Goal: Task Accomplishment & Management: Complete application form

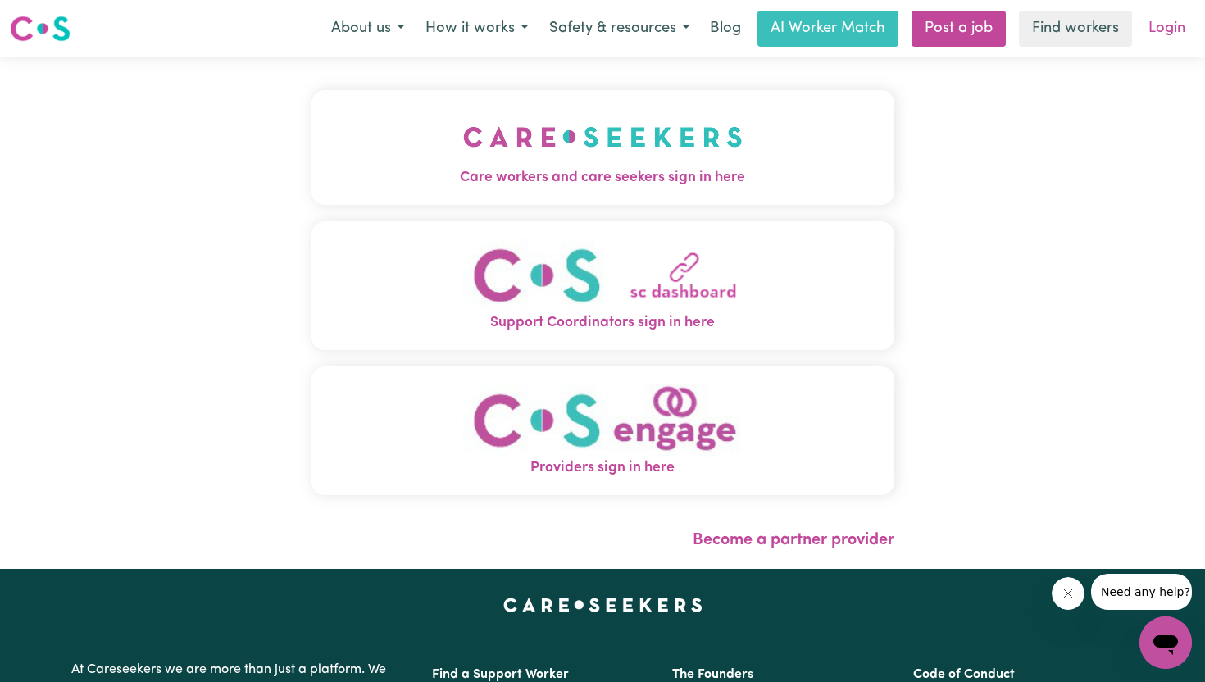
click at [1165, 30] on link "Login" at bounding box center [1166, 29] width 57 height 36
click at [1169, 25] on link "Login" at bounding box center [1166, 29] width 57 height 36
click at [1169, 31] on link "Login" at bounding box center [1166, 29] width 57 height 36
click at [616, 437] on img "Providers sign in here" at bounding box center [602, 420] width 279 height 75
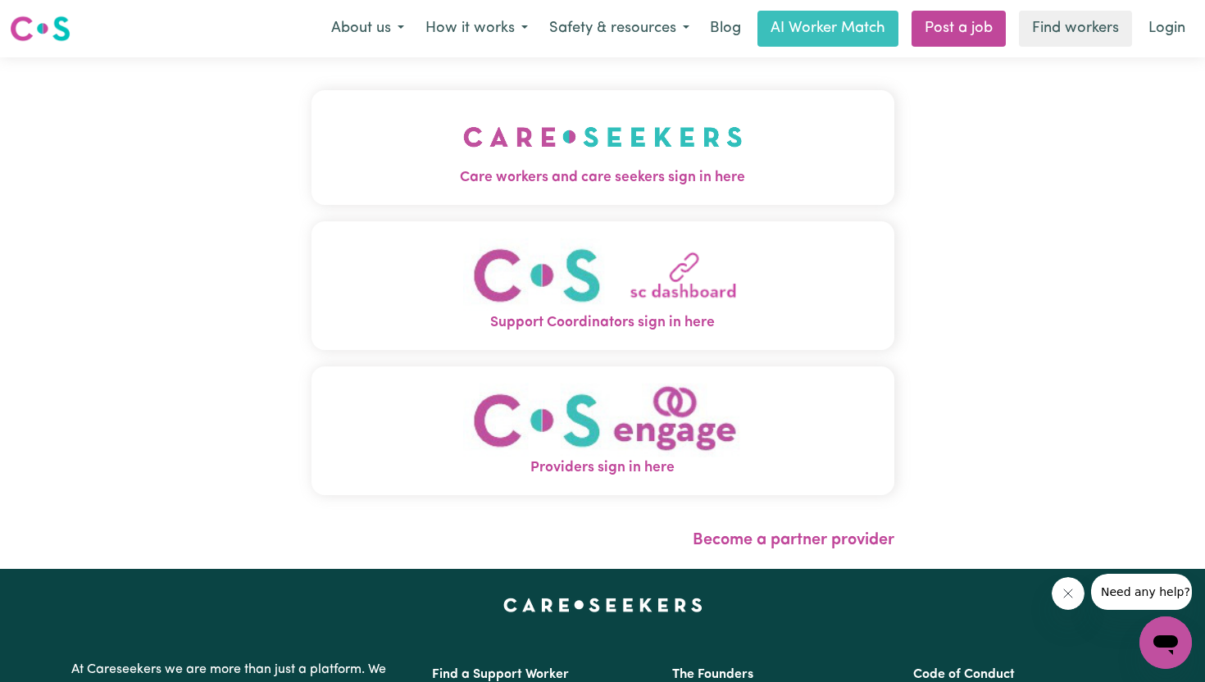
click at [615, 171] on span "Care workers and care seekers sign in here" at bounding box center [602, 177] width 583 height 21
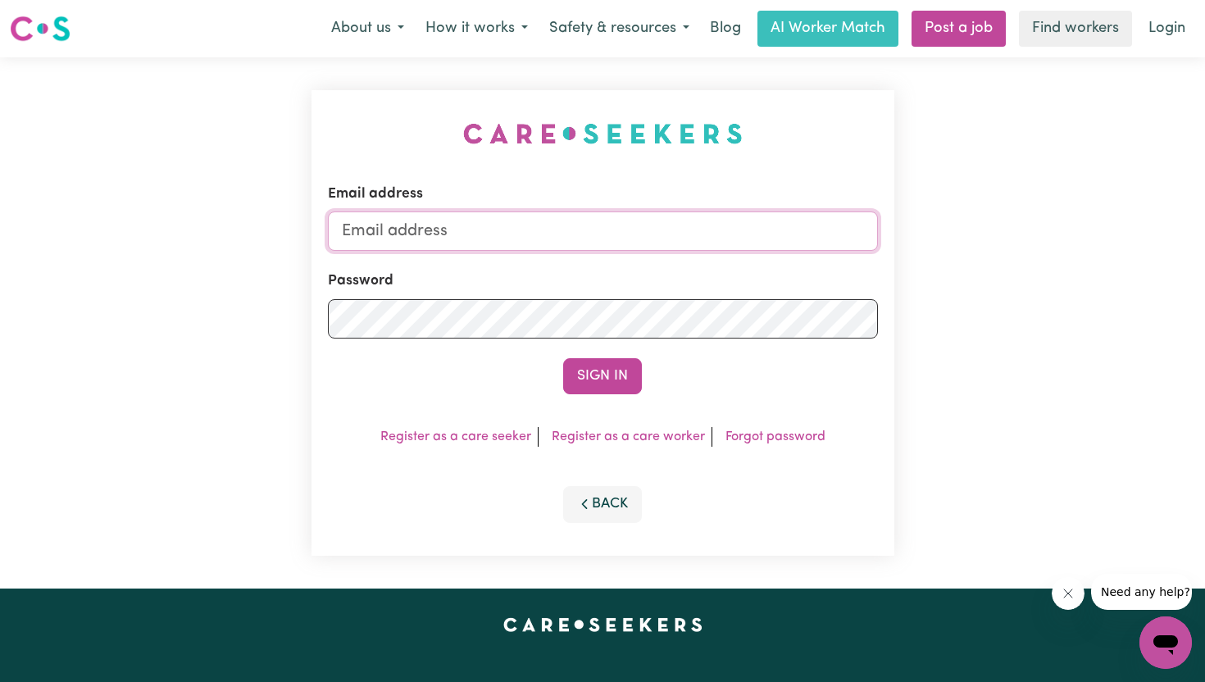
click at [502, 226] on input "Email address" at bounding box center [603, 230] width 550 height 39
type input "[PERSON_NAME][EMAIL_ADDRESS][DOMAIN_NAME]"
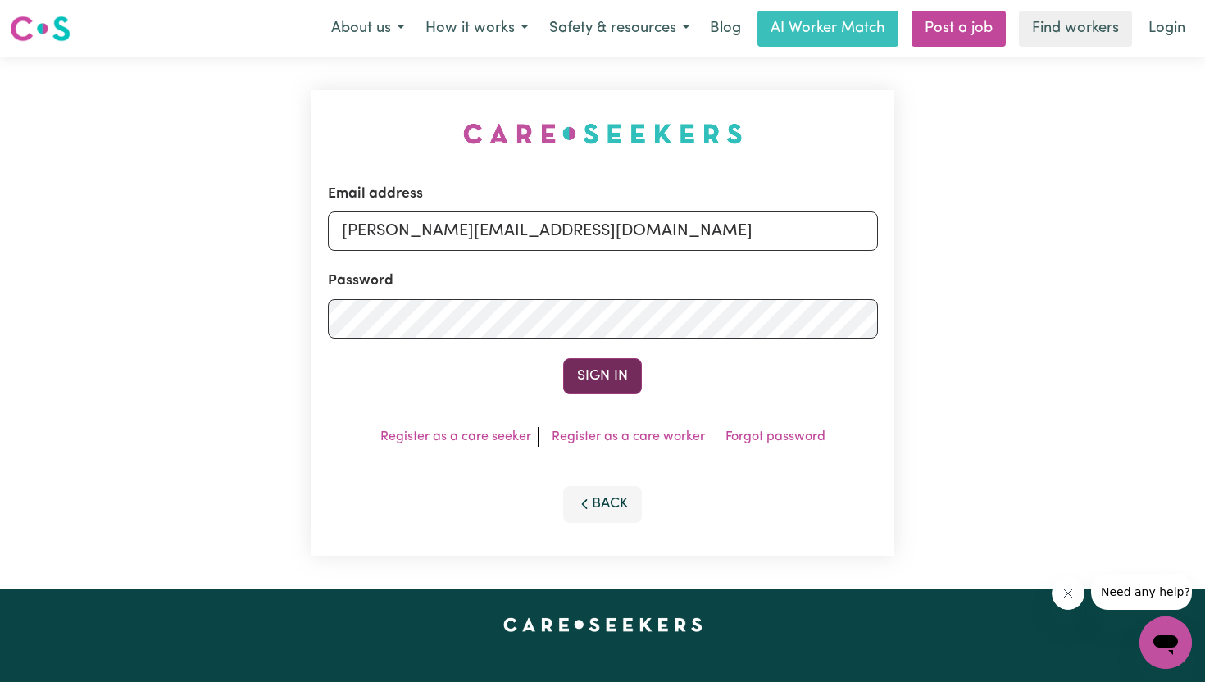
click at [592, 376] on button "Sign In" at bounding box center [602, 376] width 79 height 36
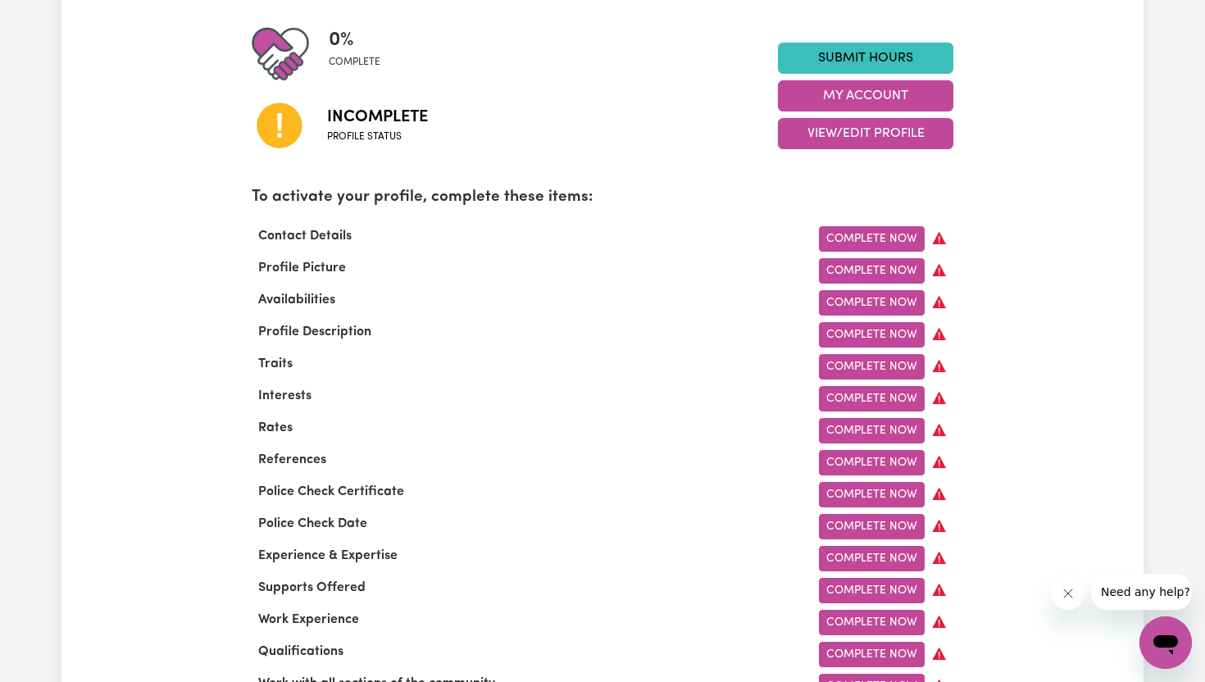
scroll to position [426, 0]
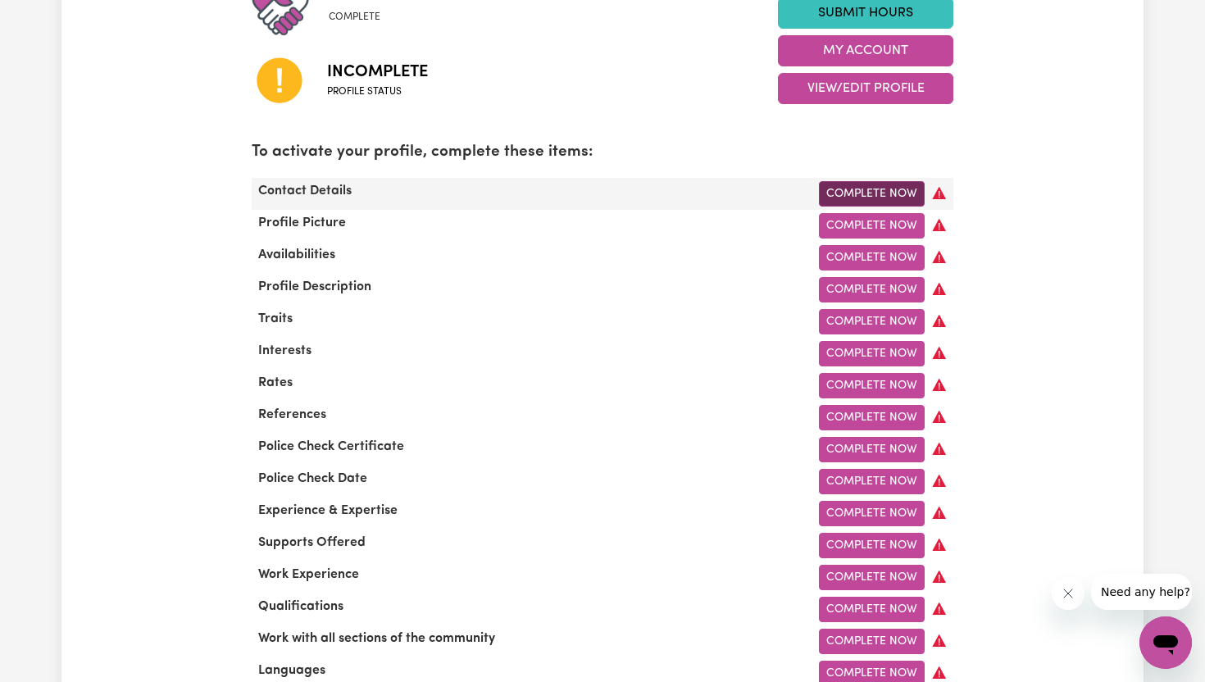
click at [891, 189] on link "Complete Now" at bounding box center [872, 193] width 106 height 25
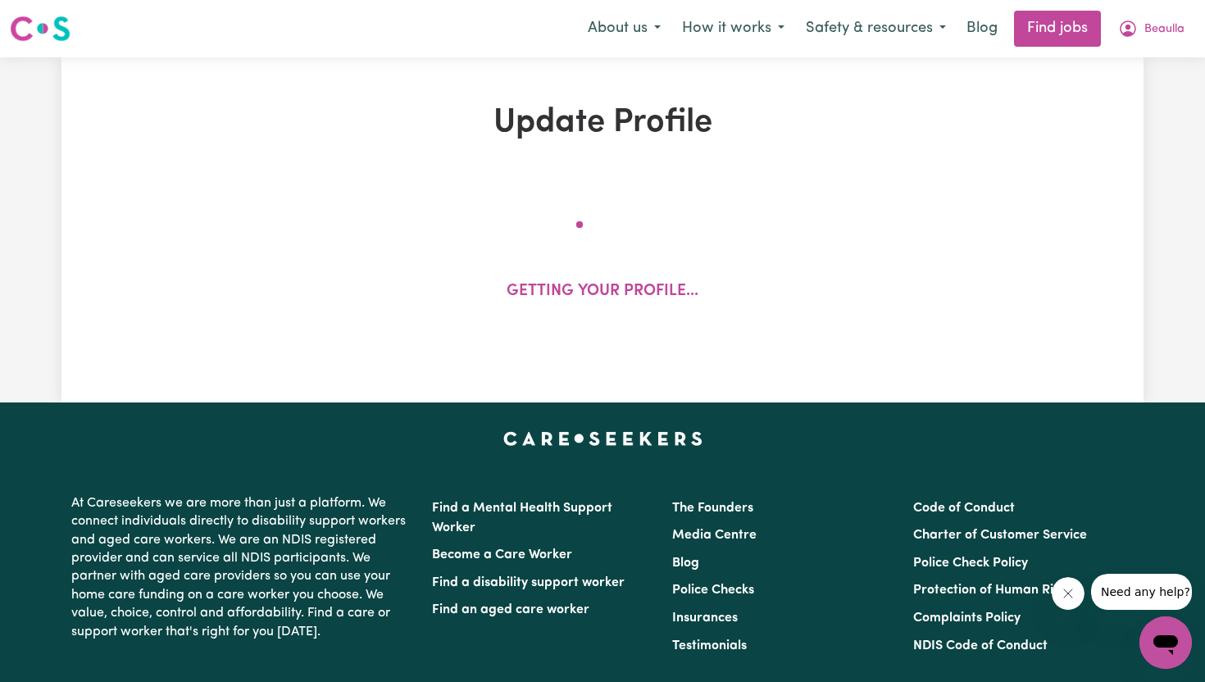
select select "Studying a healthcare related degree or qualification"
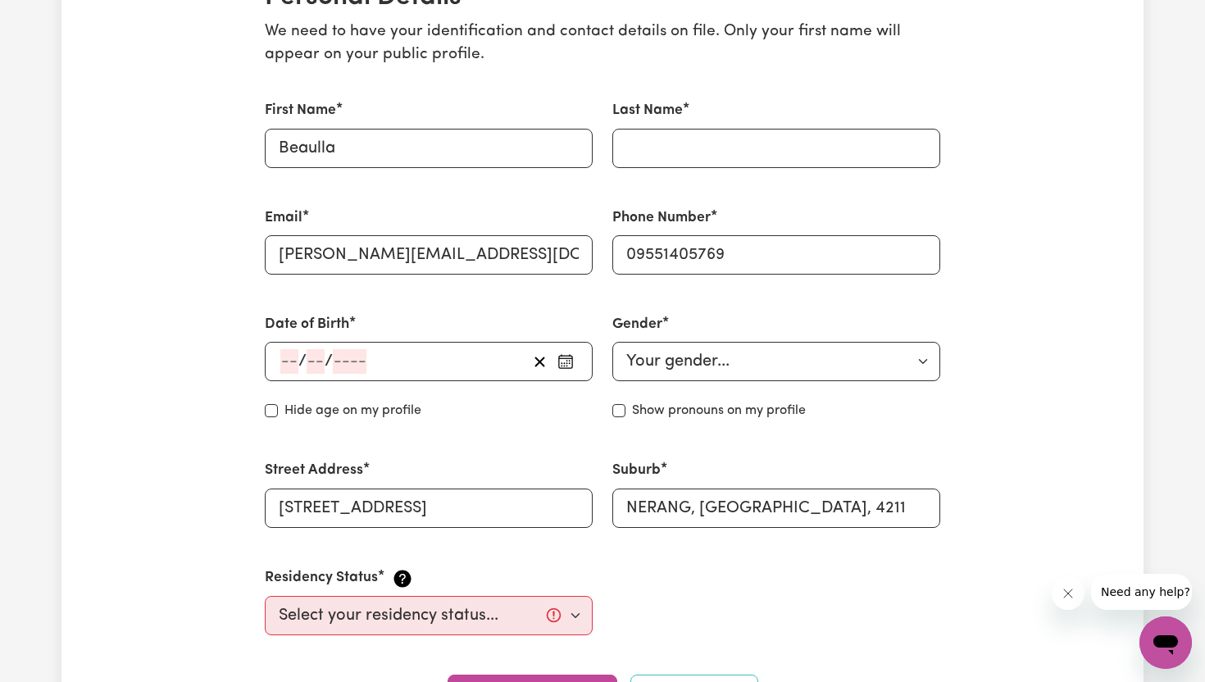
scroll to position [459, 0]
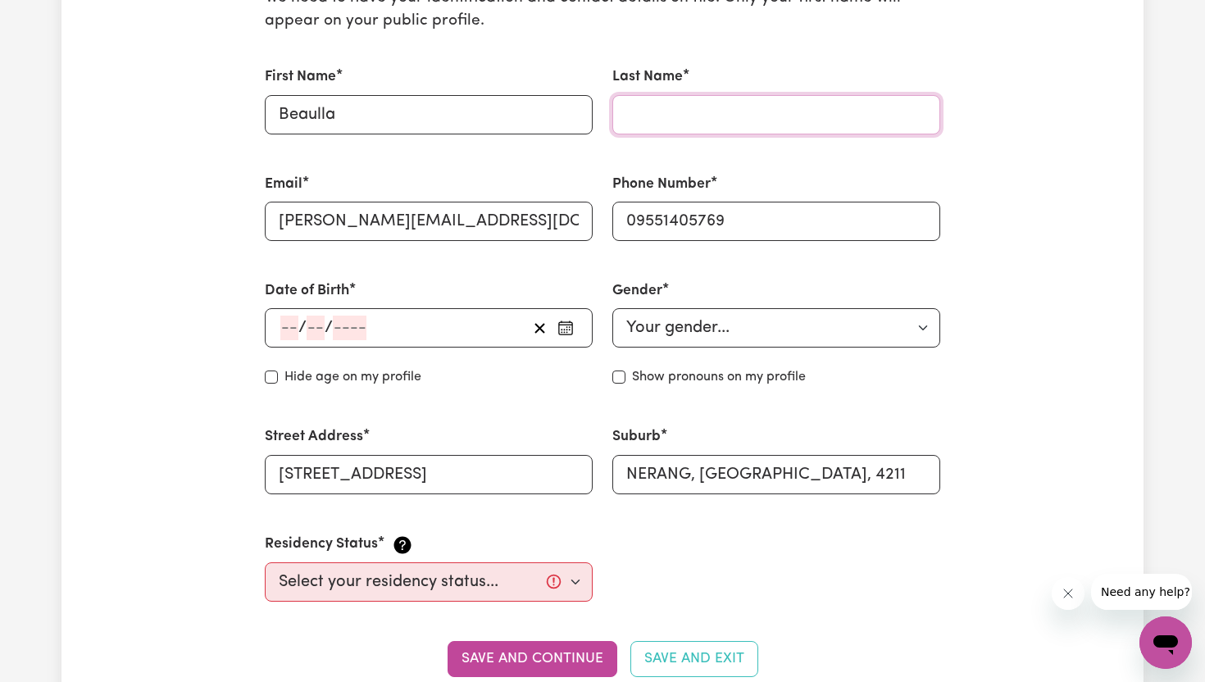
click at [677, 114] on input "Last Name" at bounding box center [776, 114] width 328 height 39
type input "Kahwa"
click at [747, 218] on input "09551405769" at bounding box center [776, 221] width 328 height 39
type input "0"
type input "0410900480"
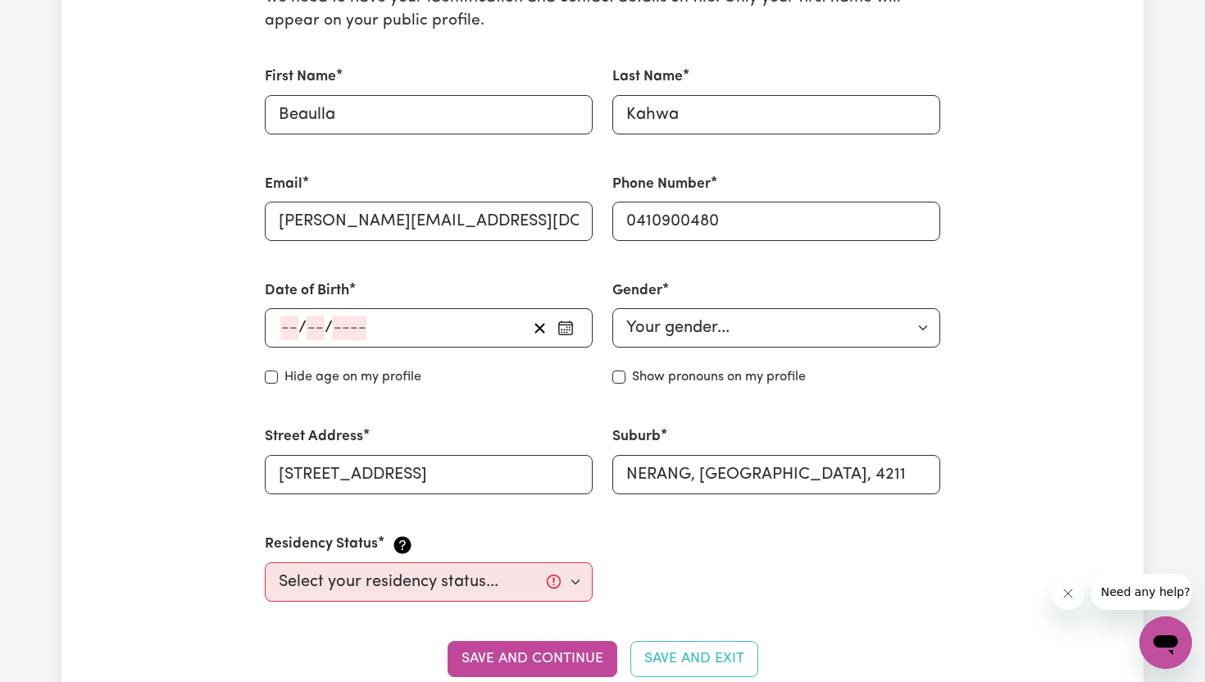
click at [292, 326] on input "number" at bounding box center [289, 328] width 18 height 25
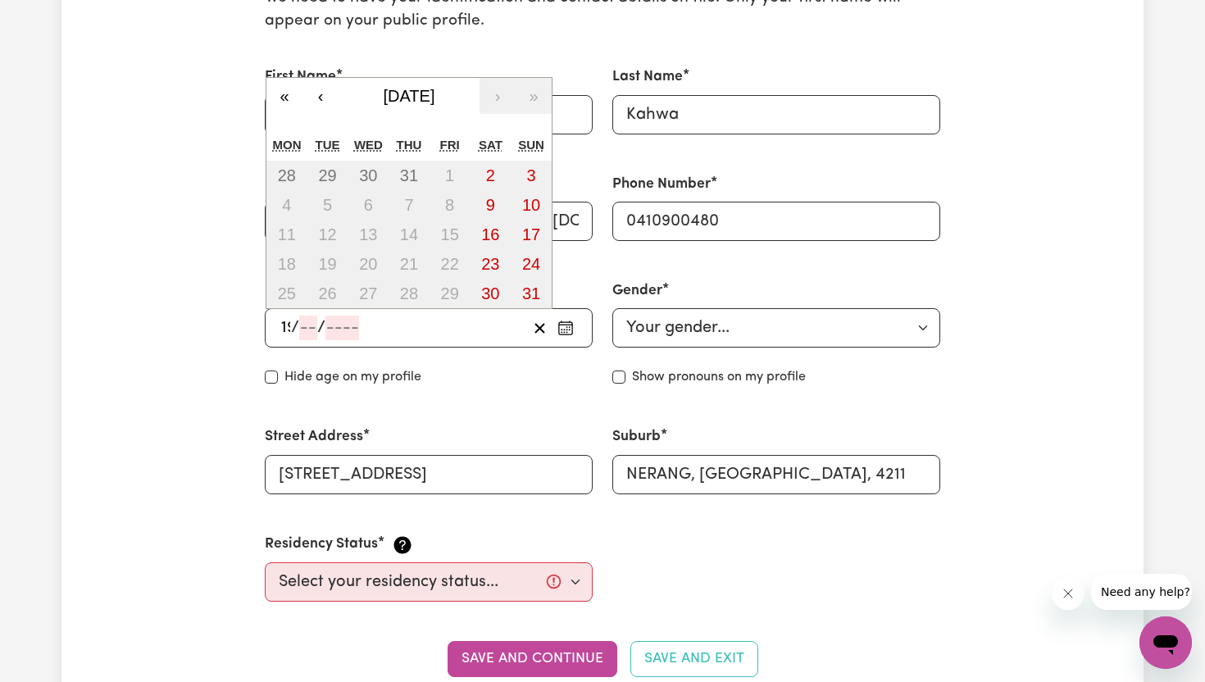
type input "19"
type input "03"
type input "198"
type input "[DATE]"
type input "3"
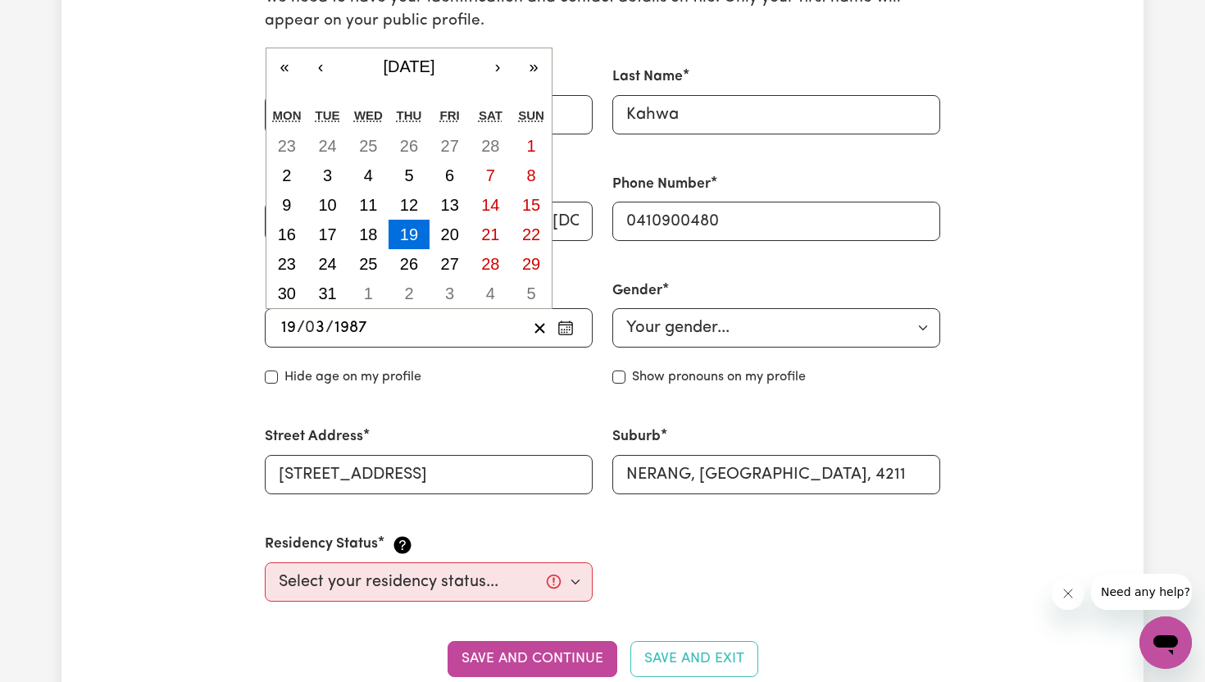
type input "1987"
click at [888, 335] on select "Your gender... [DEMOGRAPHIC_DATA] [DEMOGRAPHIC_DATA] [DEMOGRAPHIC_DATA] Other P…" at bounding box center [776, 327] width 328 height 39
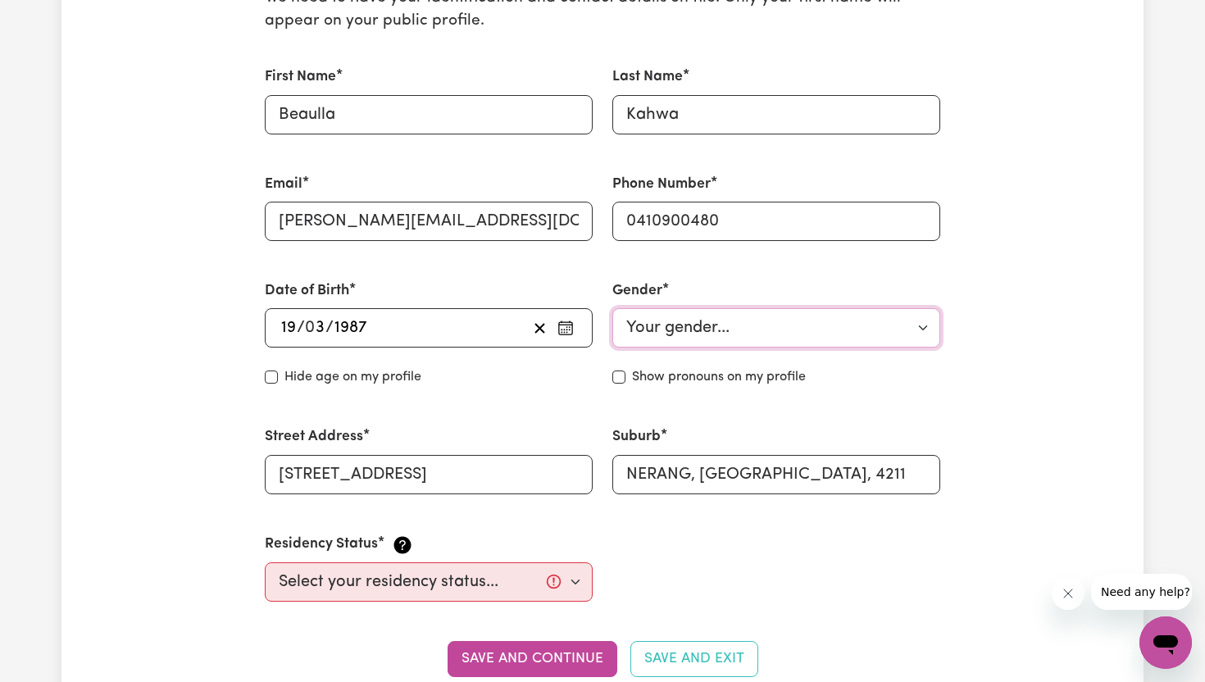
select select "[DEMOGRAPHIC_DATA]"
click at [551, 392] on div "Date of Birth [DEMOGRAPHIC_DATA] 19 / 0 3 / [DEMOGRAPHIC_DATA] « ‹ [DATE] › » M…" at bounding box center [429, 334] width 348 height 146
click at [578, 588] on select "Select your residency status... [DEMOGRAPHIC_DATA] citizen Australian PR [DEMOG…" at bounding box center [429, 581] width 328 height 39
select select "[DEMOGRAPHIC_DATA] Citizen"
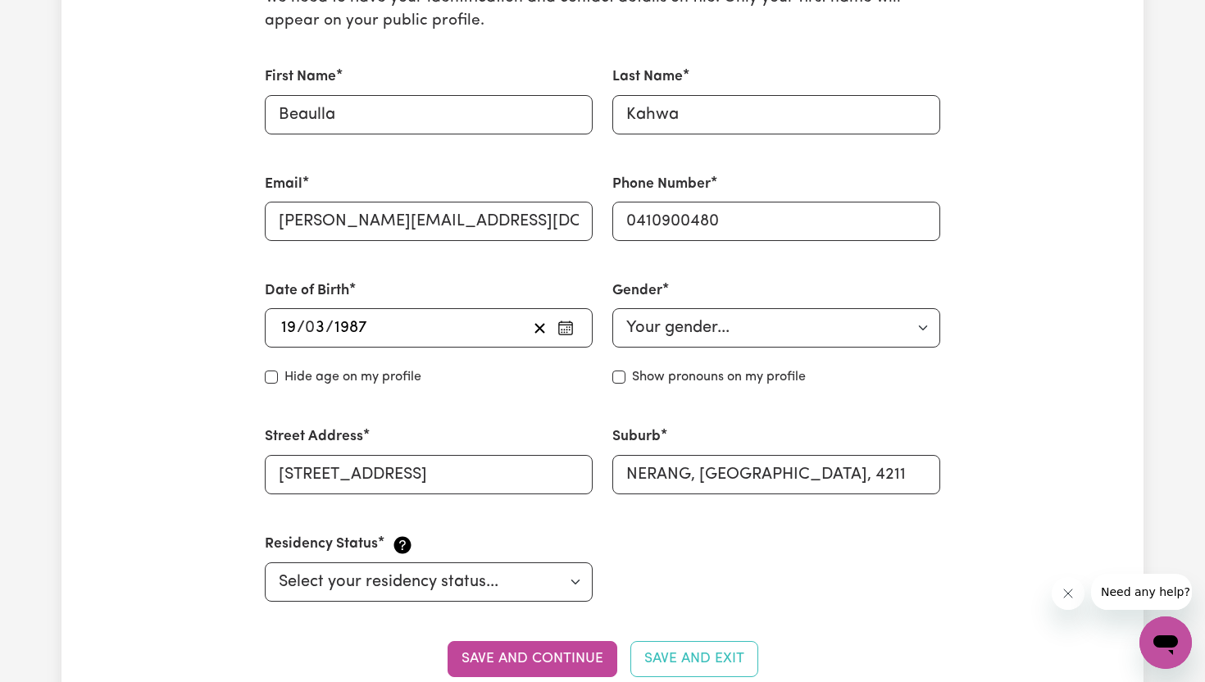
click at [797, 585] on div "First Name [PERSON_NAME] Last Name [PERSON_NAME] Email [PERSON_NAME][EMAIL_ADDR…" at bounding box center [602, 334] width 695 height 575
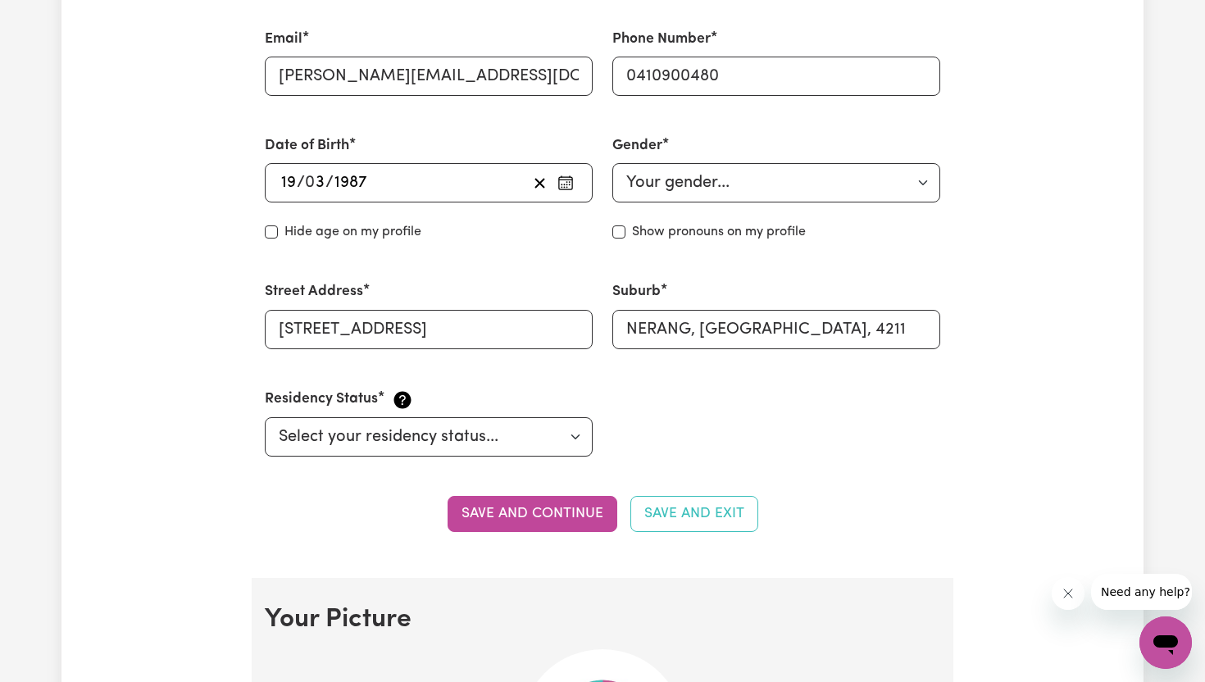
scroll to position [623, 0]
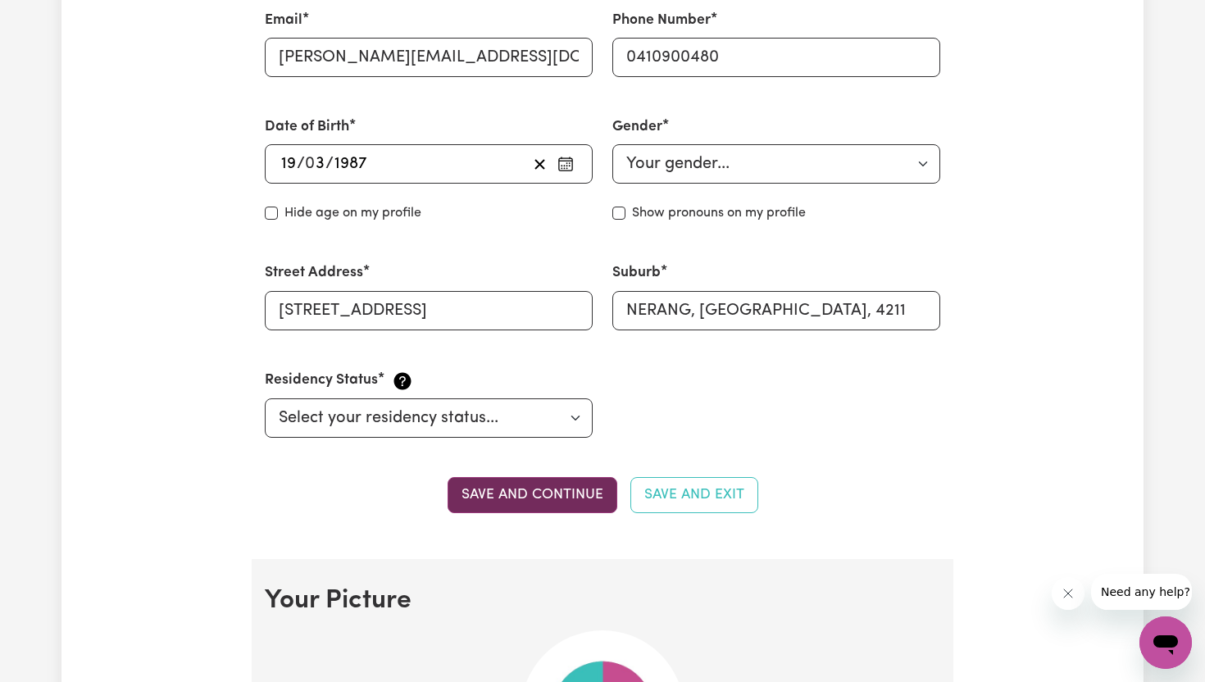
click at [588, 496] on button "Save and continue" at bounding box center [532, 495] width 170 height 36
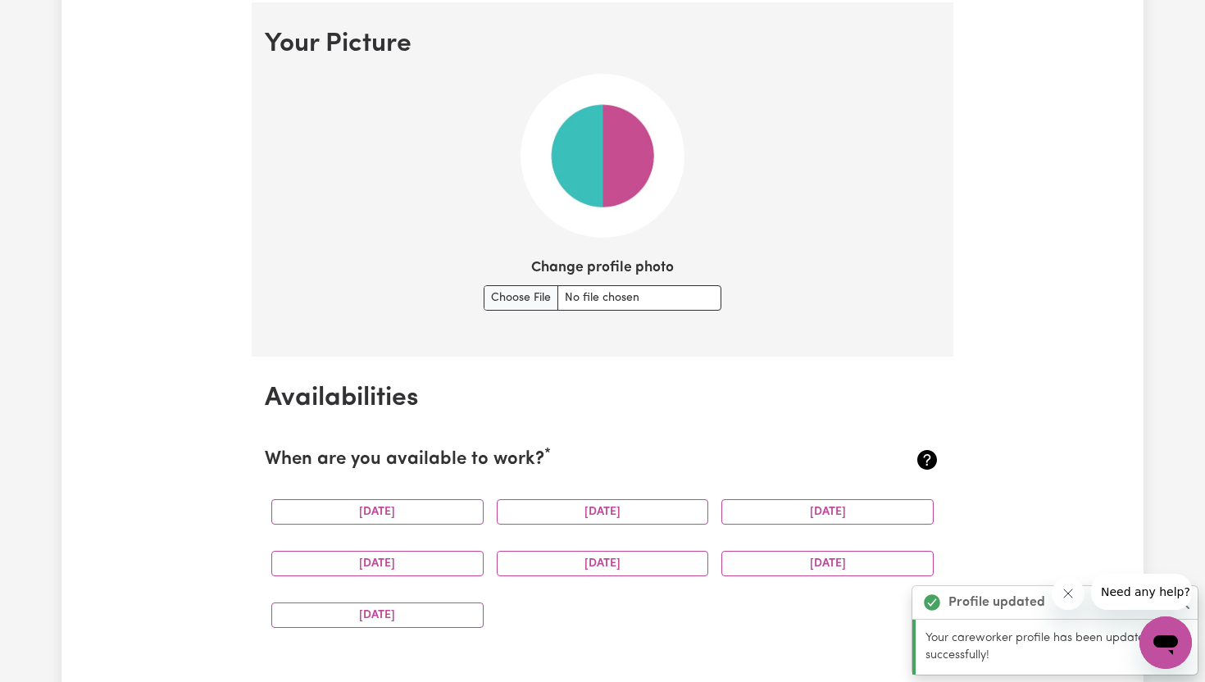
scroll to position [1182, 0]
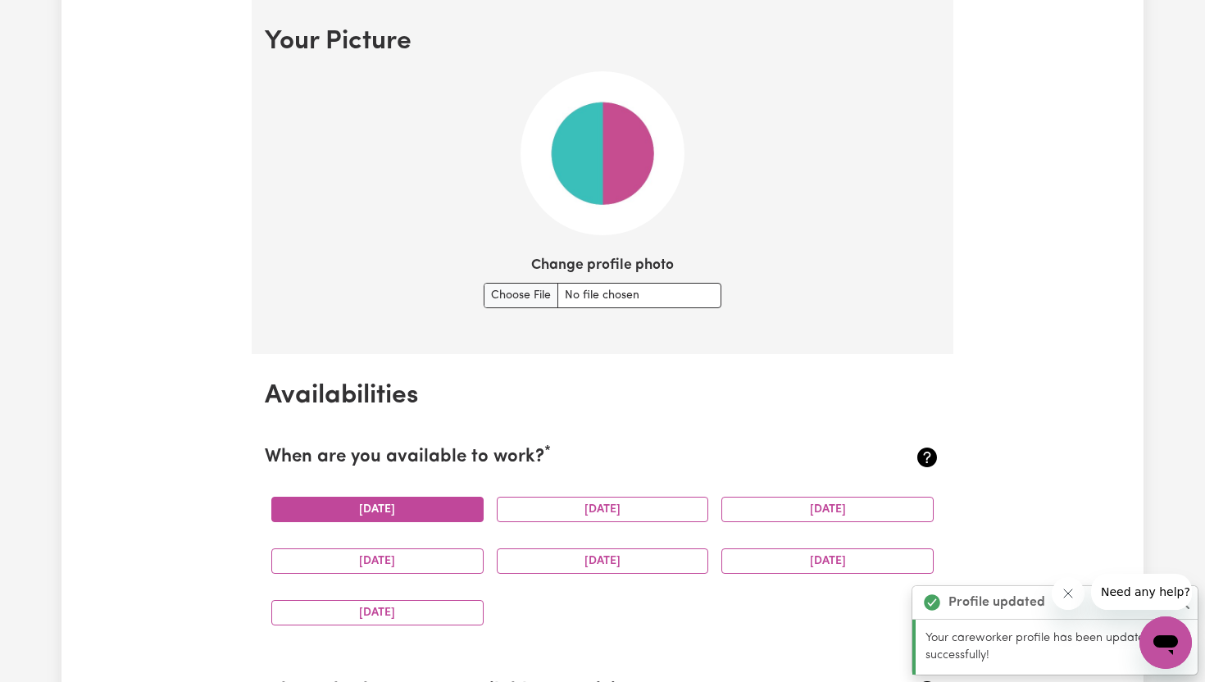
click at [460, 514] on button "[DATE]" at bounding box center [377, 509] width 212 height 25
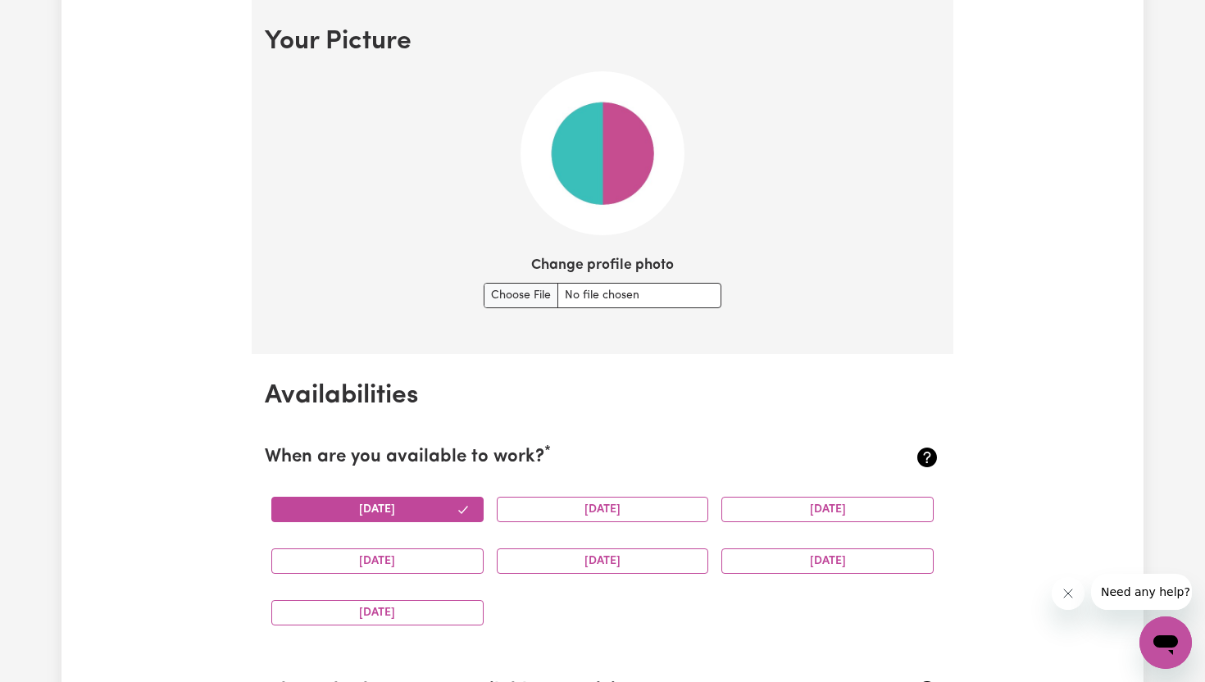
click at [547, 523] on div "[DATE]" at bounding box center [602, 510] width 225 height 52
click at [563, 512] on button "[DATE]" at bounding box center [603, 509] width 212 height 25
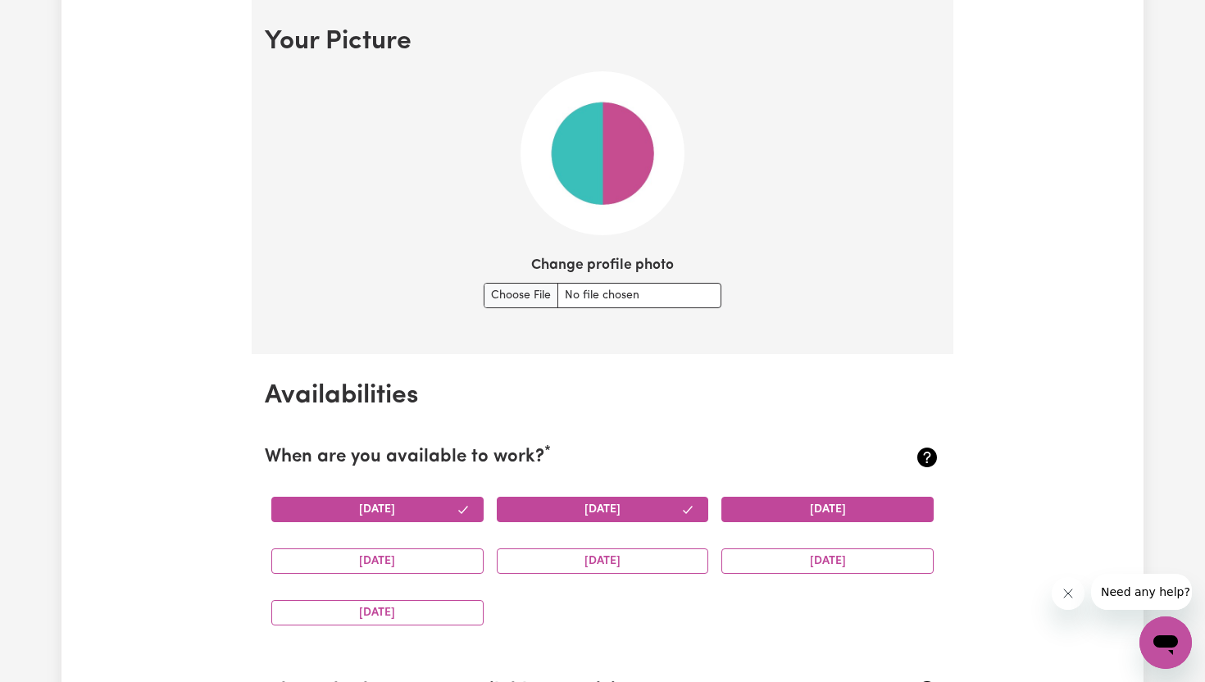
click at [827, 511] on button "[DATE]" at bounding box center [827, 509] width 212 height 25
click at [431, 556] on button "[DATE]" at bounding box center [377, 560] width 212 height 25
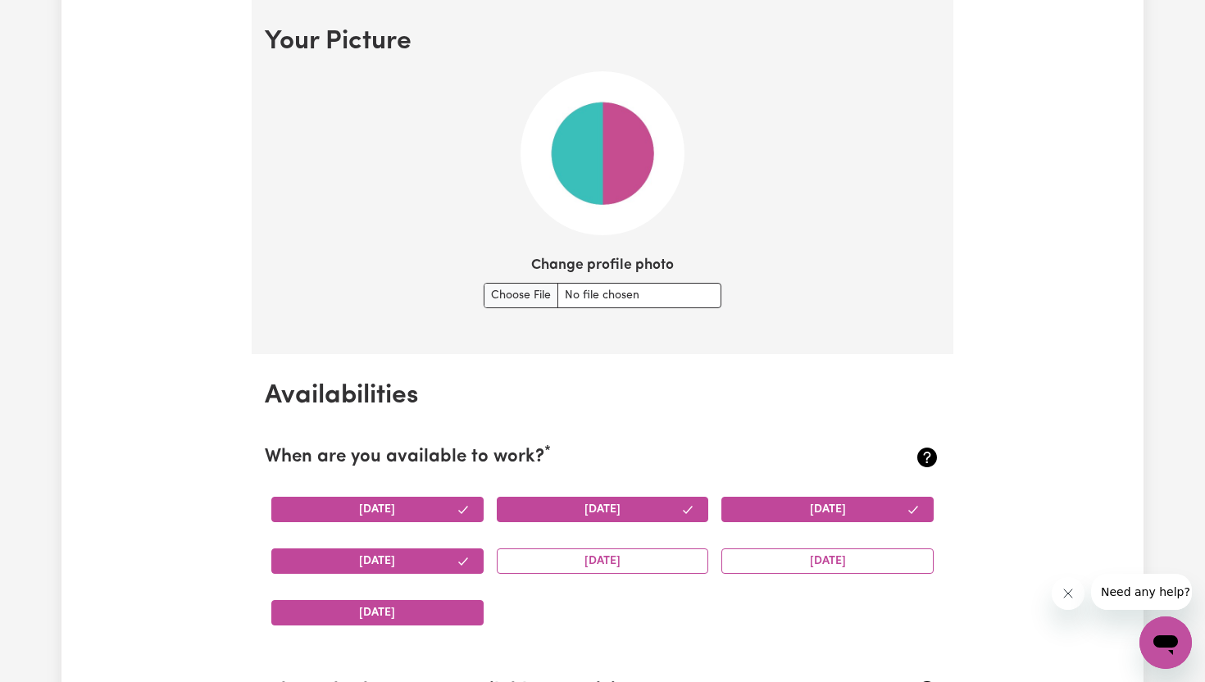
click at [431, 609] on button "[DATE]" at bounding box center [377, 612] width 212 height 25
click at [607, 556] on button "[DATE]" at bounding box center [603, 560] width 212 height 25
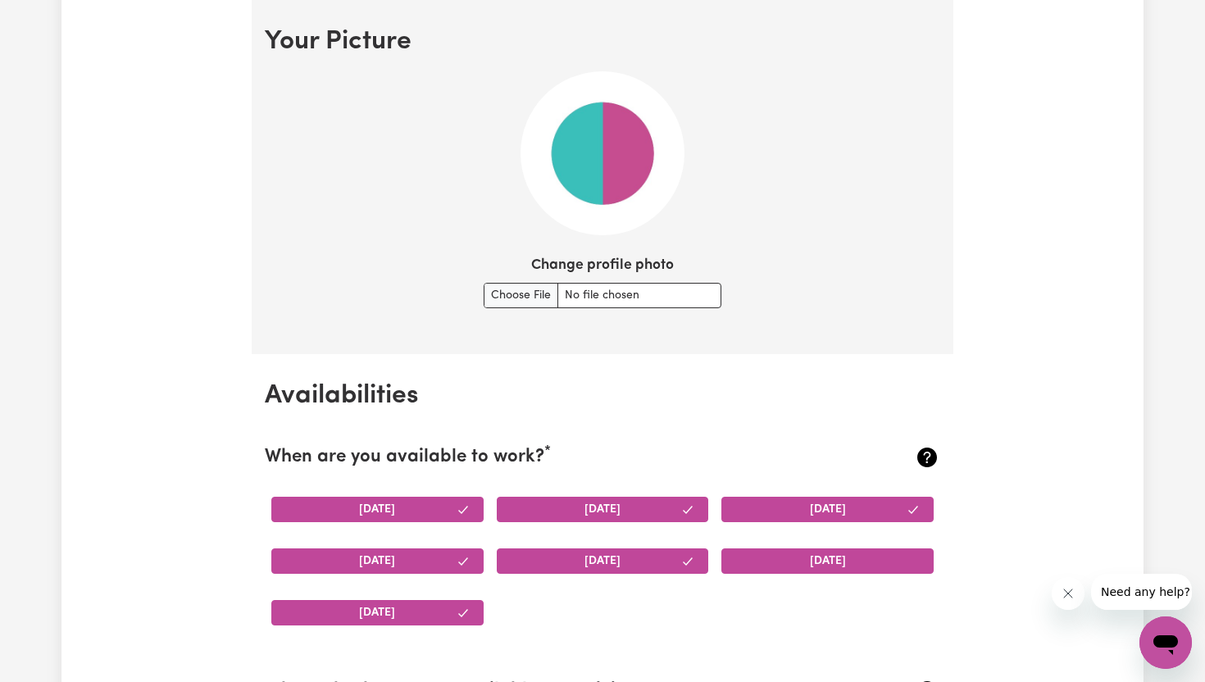
click at [775, 550] on button "[DATE]" at bounding box center [827, 560] width 212 height 25
click at [437, 503] on button "[DATE]" at bounding box center [377, 509] width 212 height 25
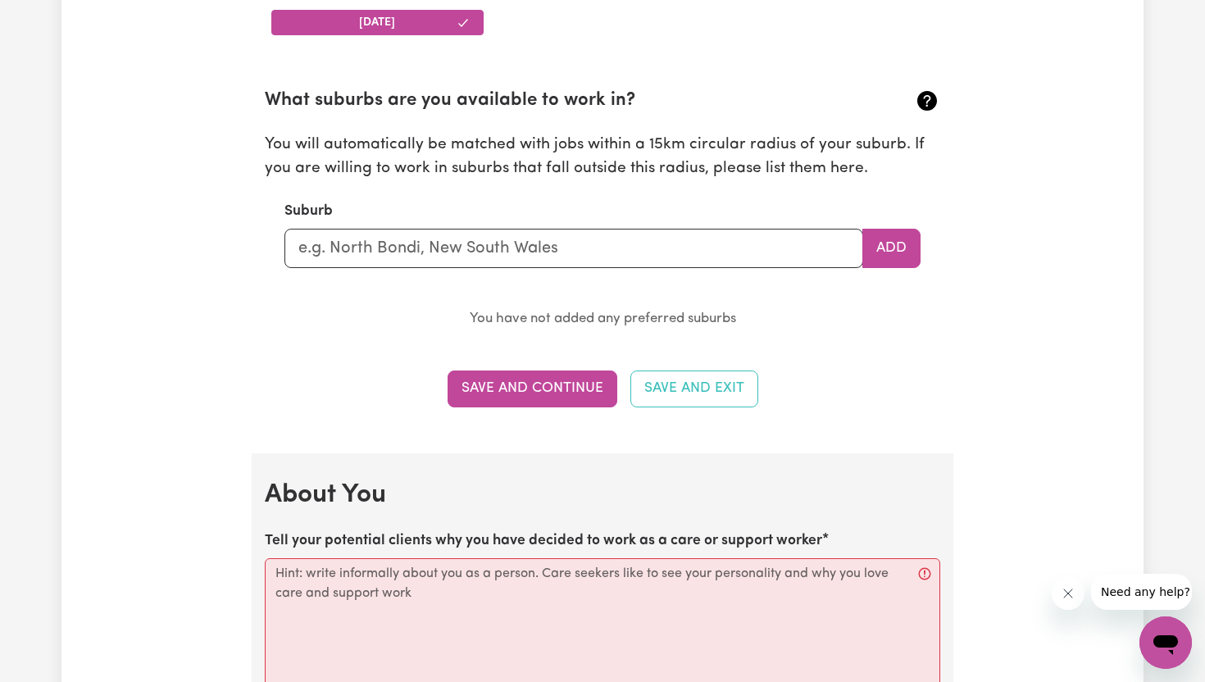
scroll to position [1805, 0]
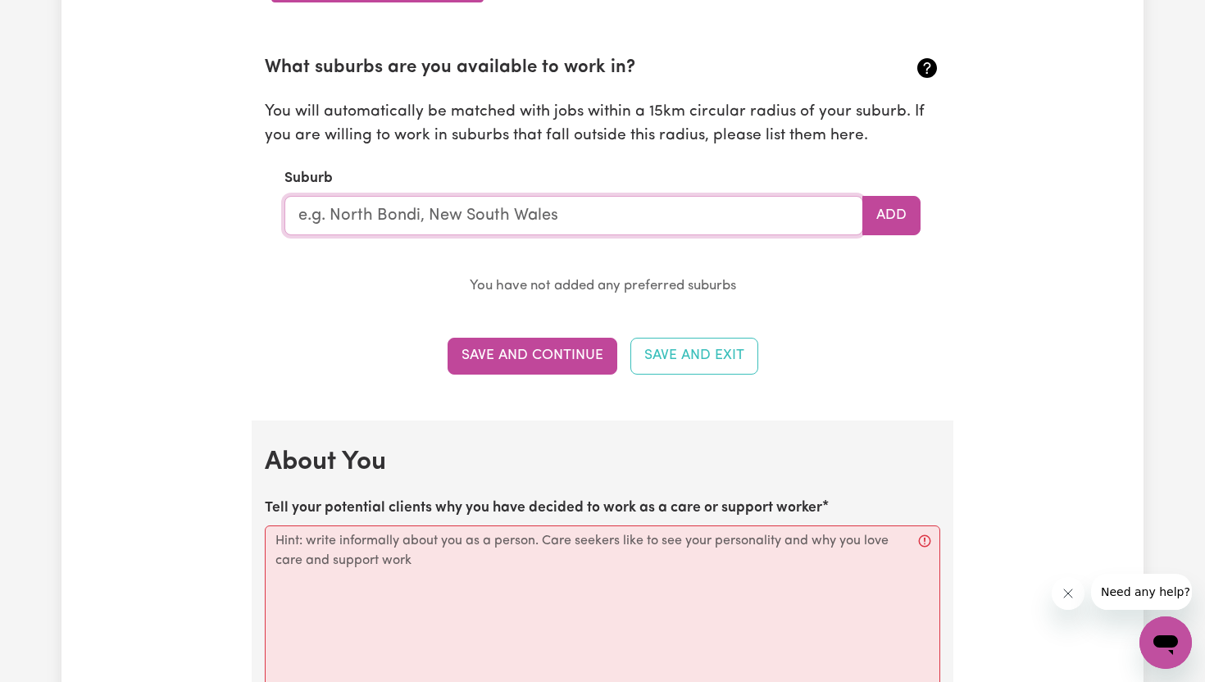
click at [575, 234] on input "text" at bounding box center [573, 215] width 579 height 39
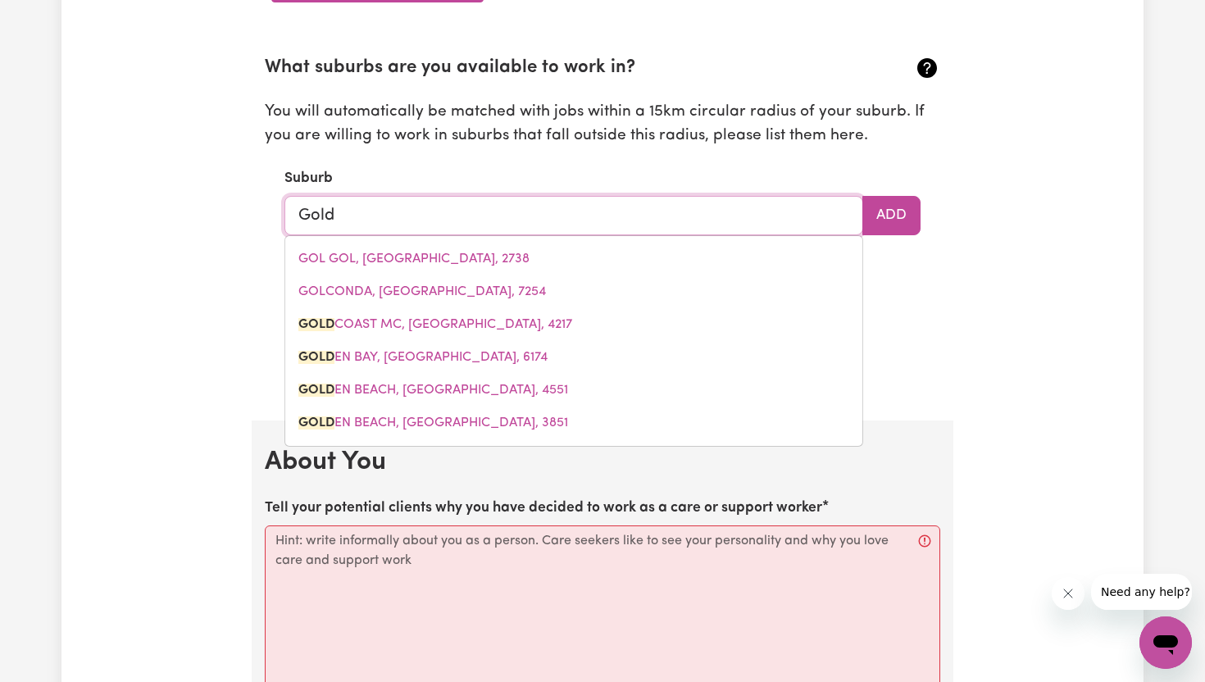
type input "Gold"
type input "Gold COAST MC, [GEOGRAPHIC_DATA], 4217"
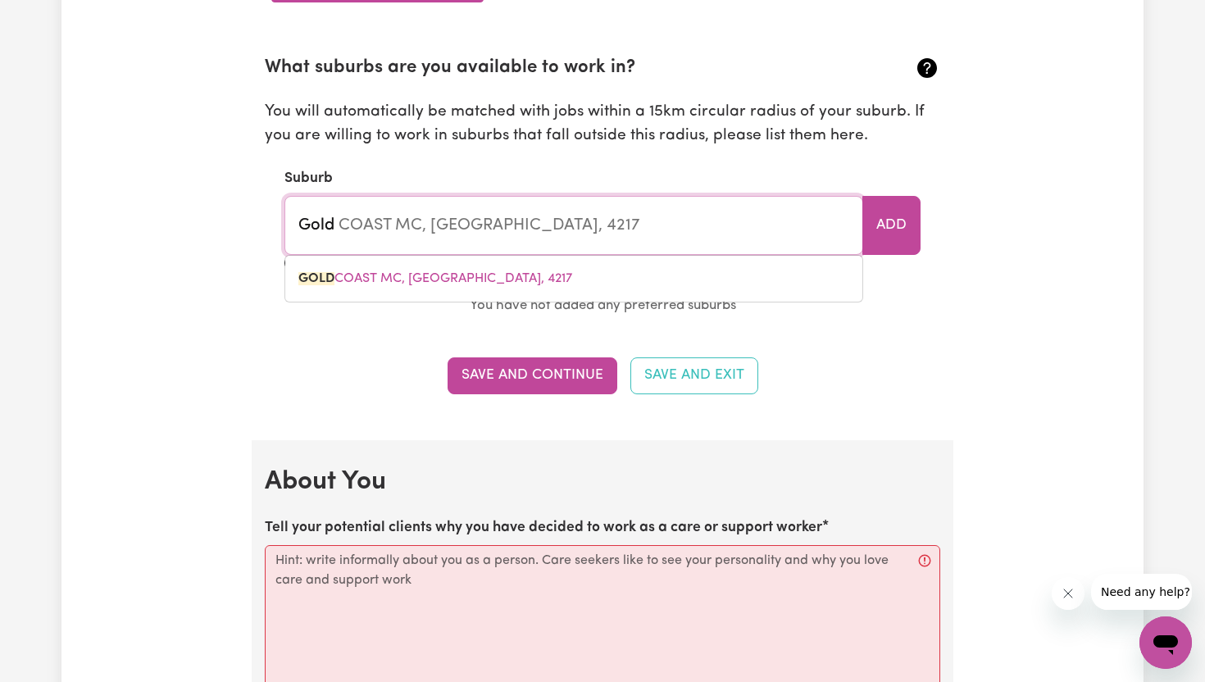
type input "Gol"
type input "GolD COAST MC, [GEOGRAPHIC_DATA], 4217"
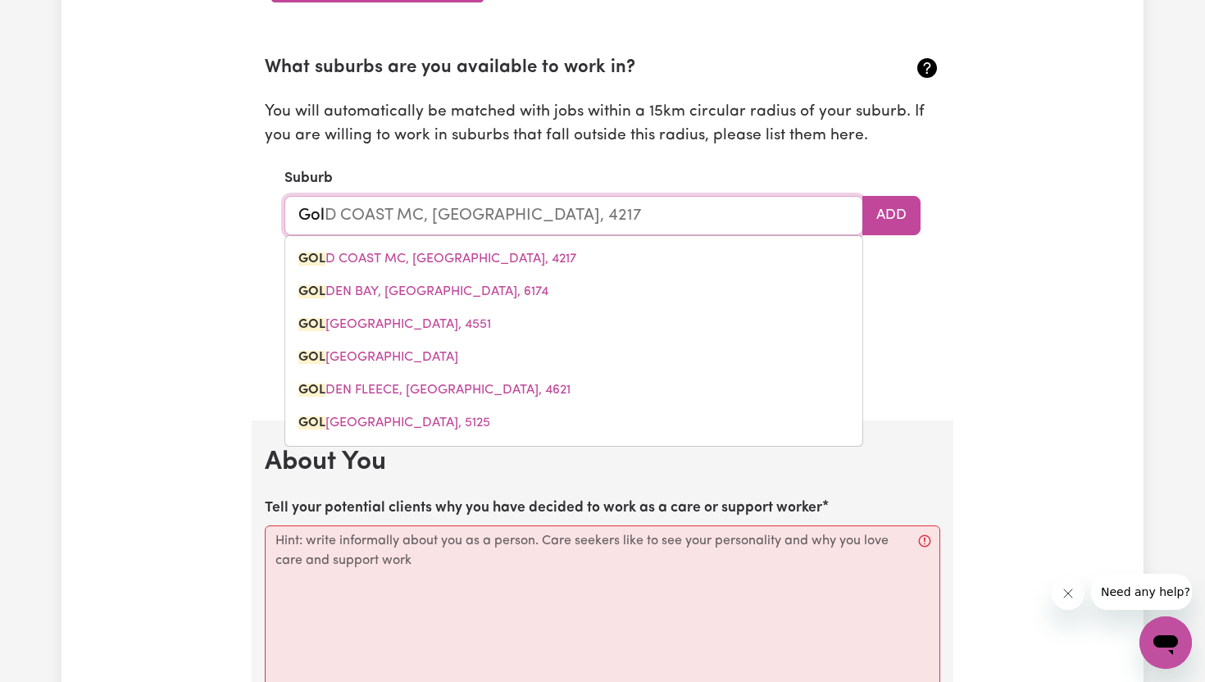
type input "Go"
type input "G"
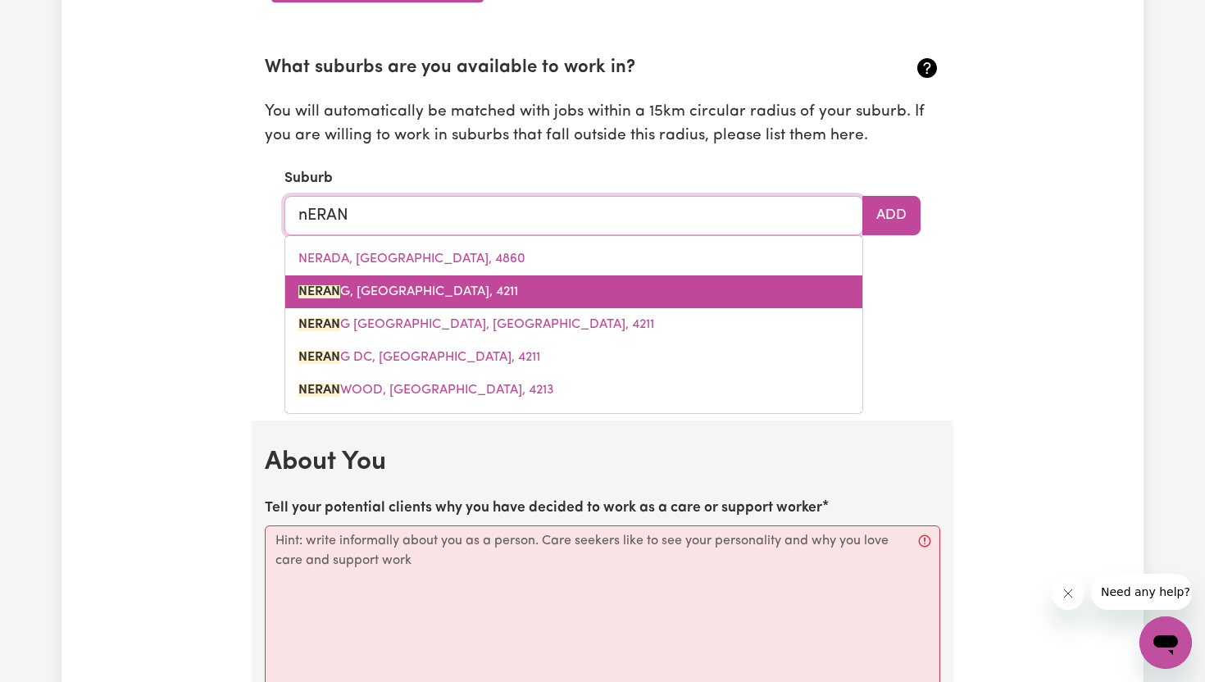
click at [434, 294] on span "NERAN G, [GEOGRAPHIC_DATA], 4211" at bounding box center [408, 291] width 220 height 13
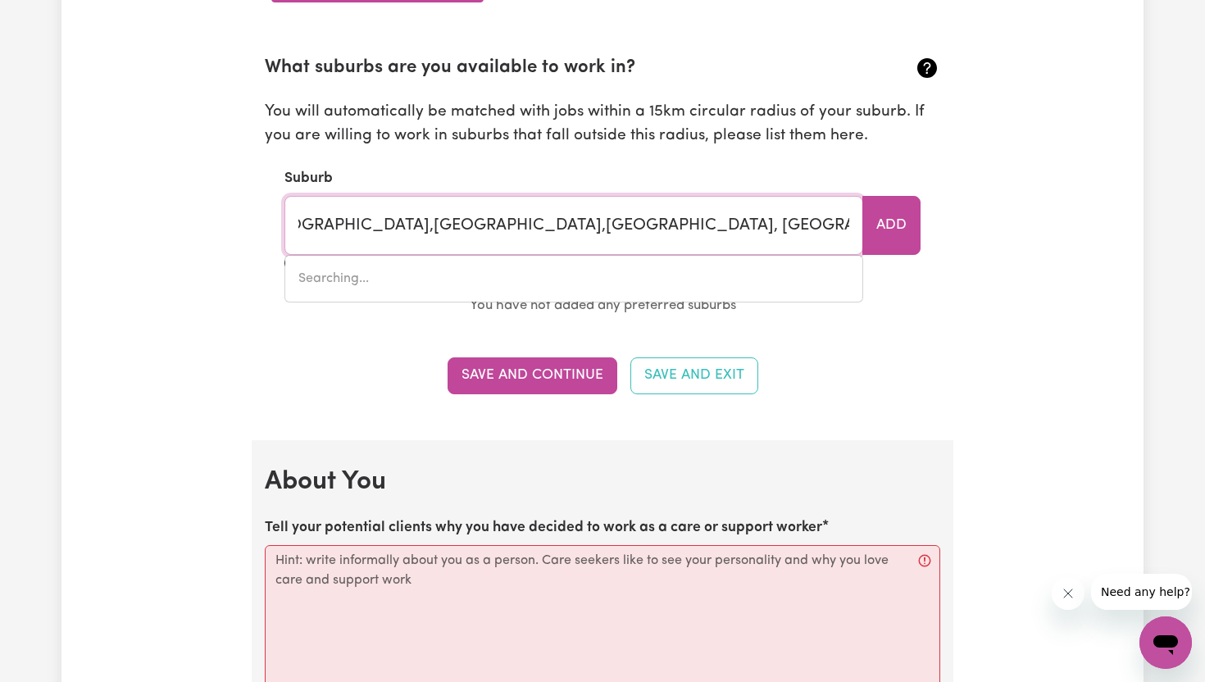
scroll to position [0, 735]
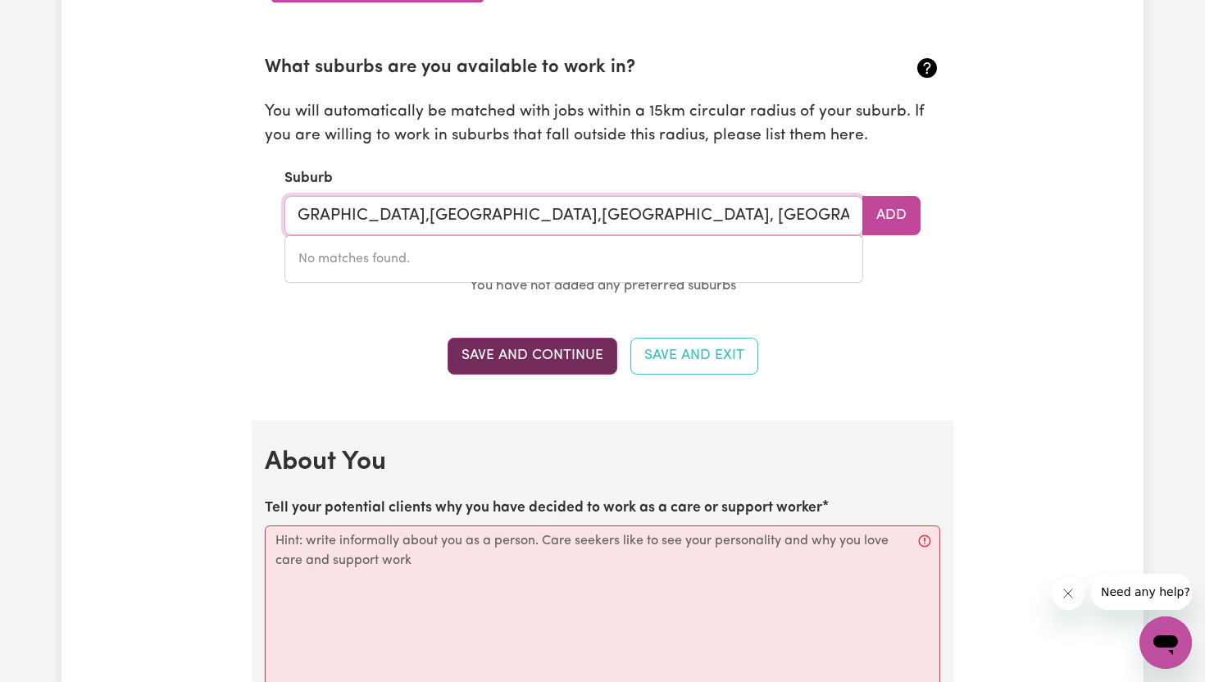
type input "NERANG, [GEOGRAPHIC_DATA], 4211.Mudgeeraba,[PERSON_NAME][GEOGRAPHIC_DATA], [GEO…"
click at [579, 357] on button "Save and Continue" at bounding box center [532, 356] width 170 height 36
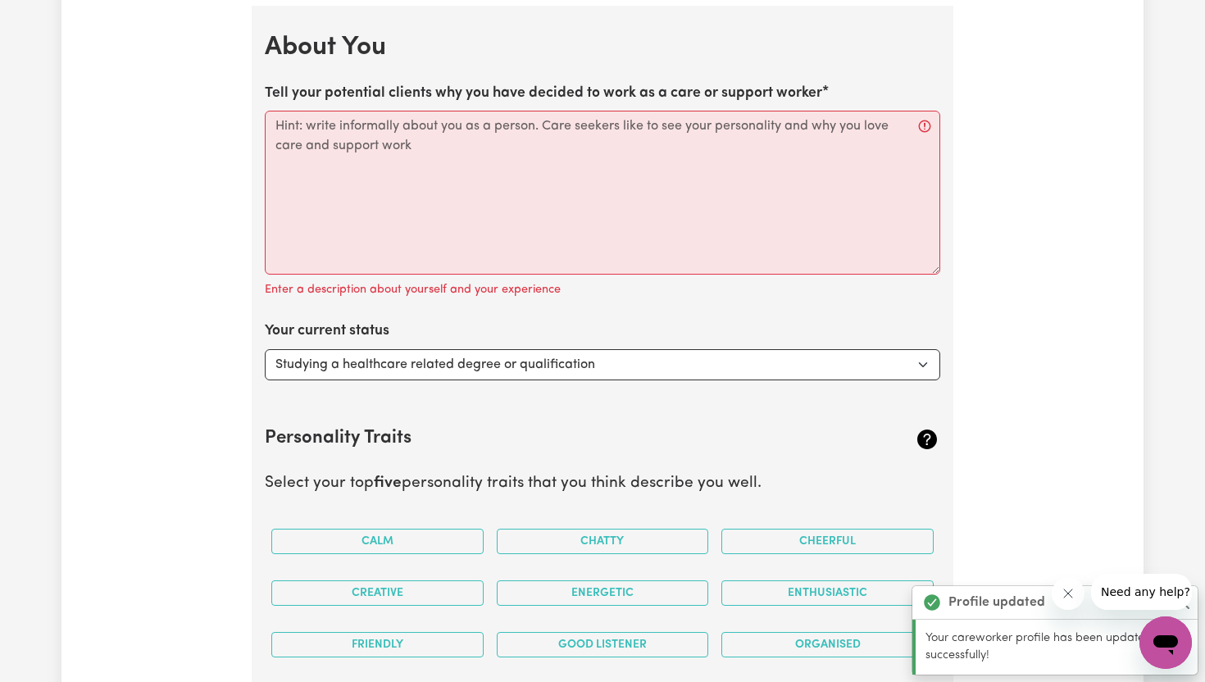
scroll to position [2225, 0]
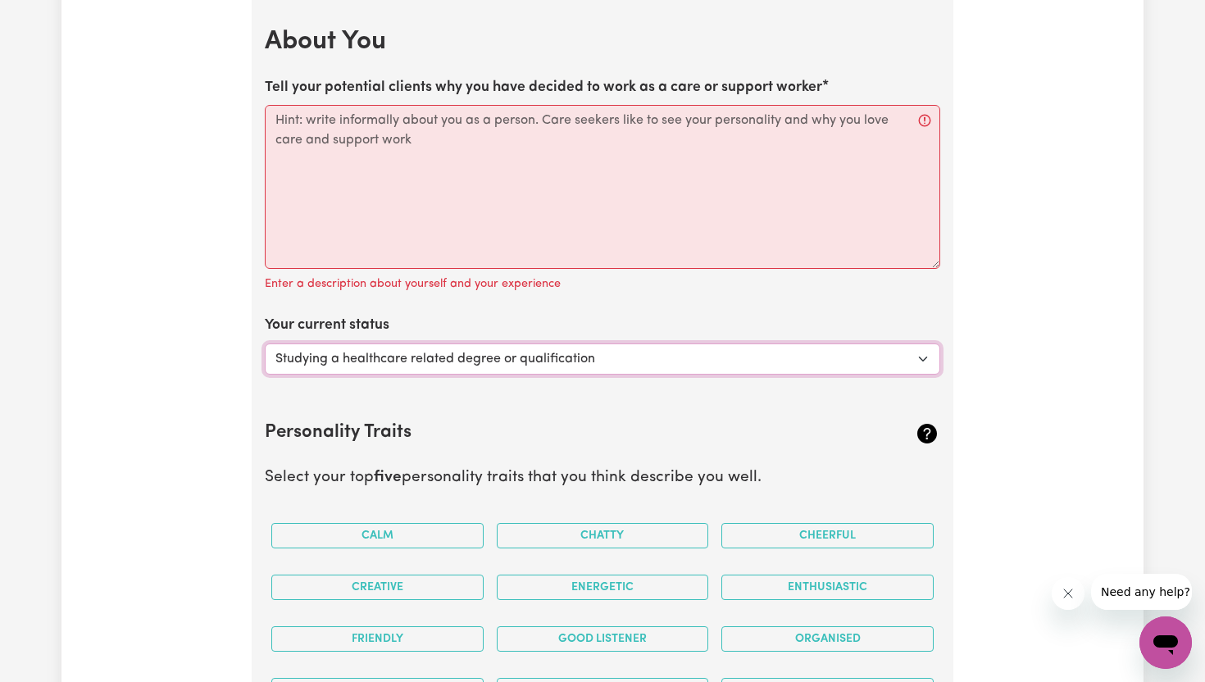
click at [607, 356] on select "Select... Studying a healthcare related degree or qualification Studying a non-…" at bounding box center [602, 358] width 675 height 31
click at [597, 416] on section "Personality Traits Select your top five personality traits that you think descr…" at bounding box center [602, 555] width 675 height 322
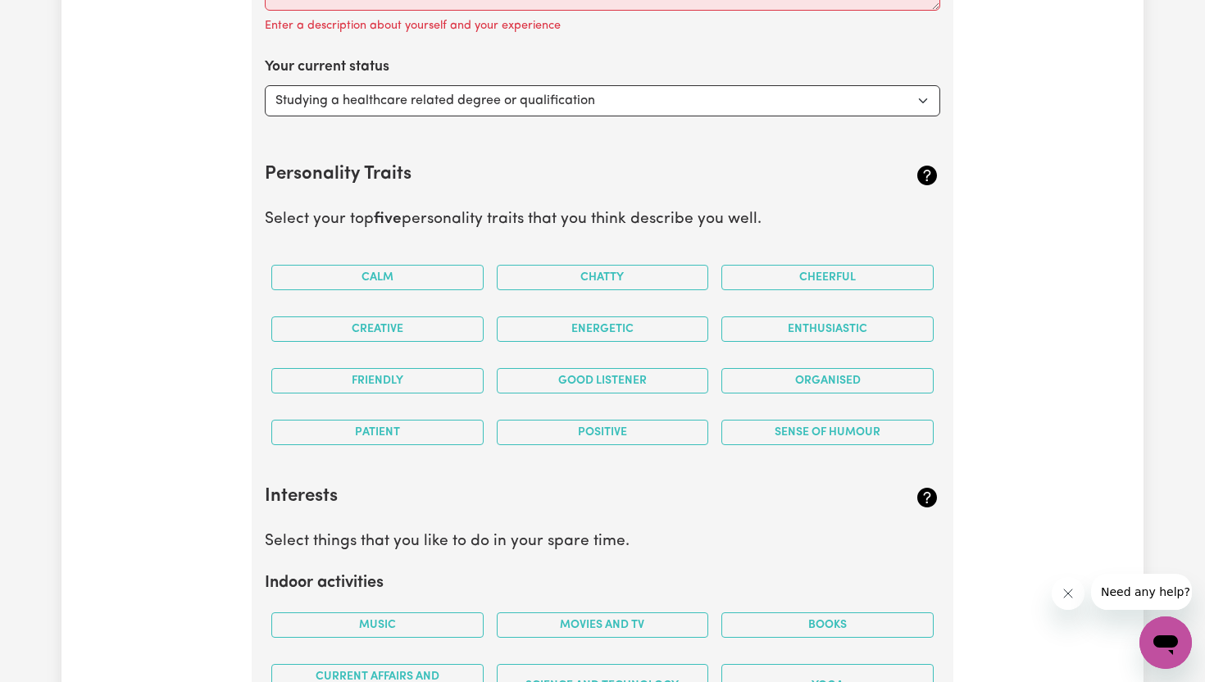
scroll to position [2487, 0]
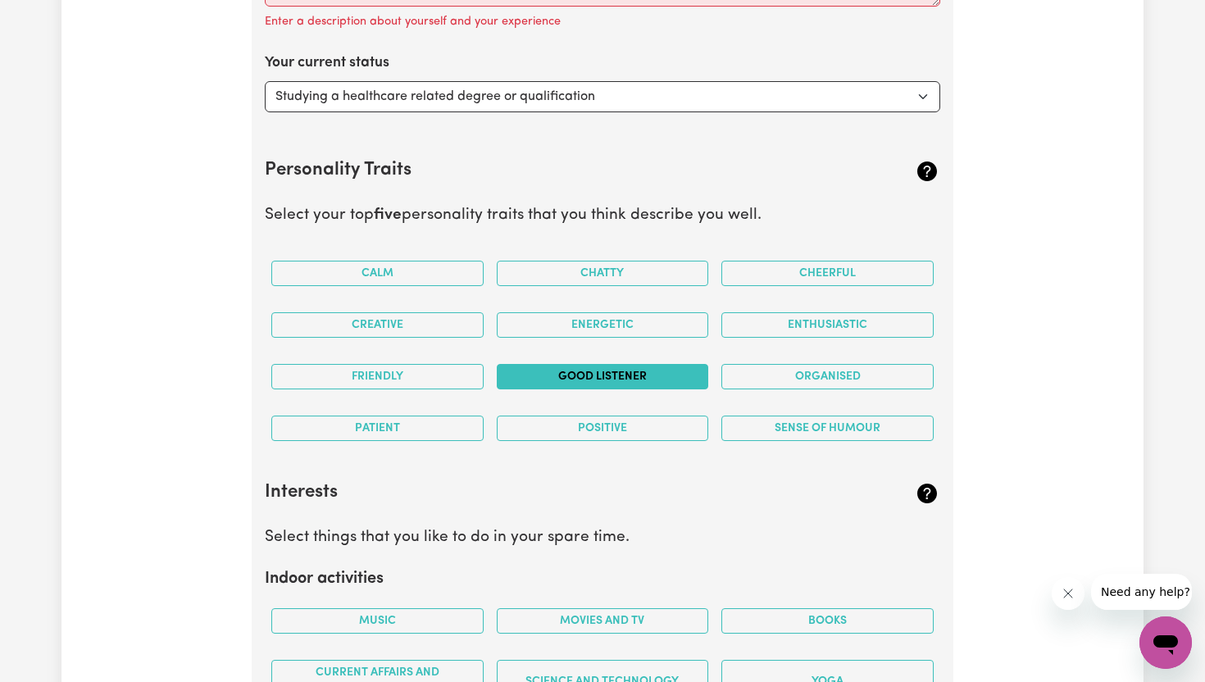
click at [608, 379] on button "Good Listener" at bounding box center [603, 376] width 212 height 25
click at [796, 375] on button "Organised" at bounding box center [827, 376] width 212 height 25
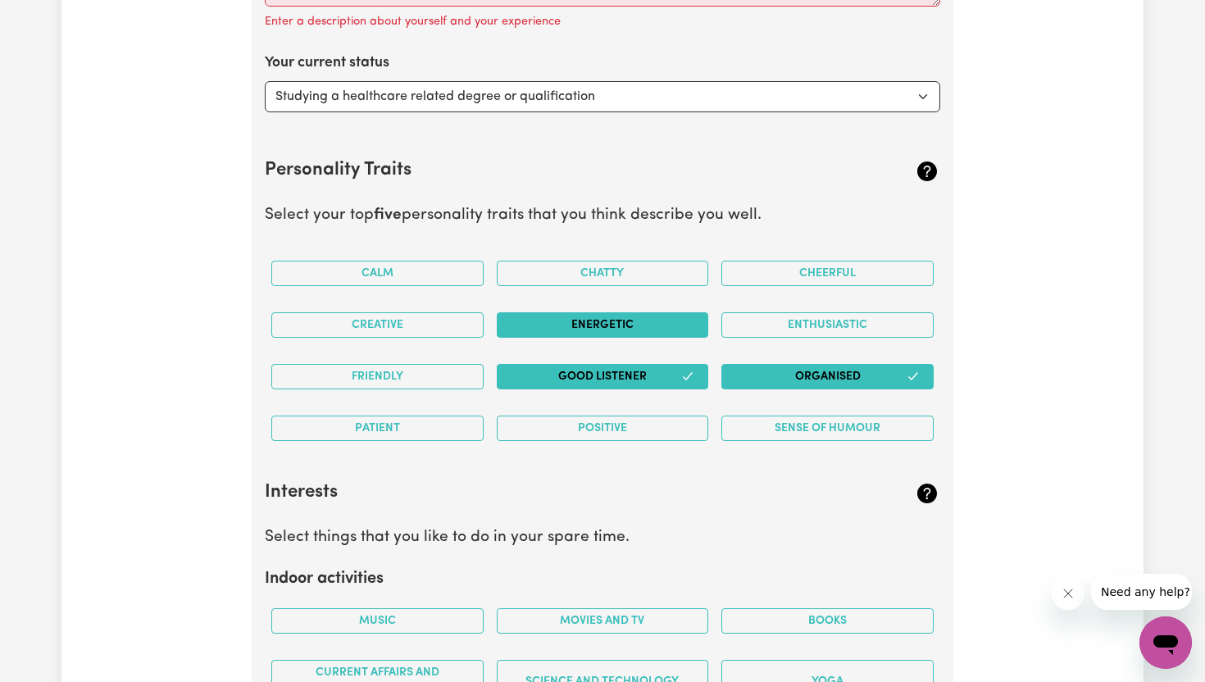
click at [668, 328] on button "Energetic" at bounding box center [603, 324] width 212 height 25
click at [435, 323] on button "Creative" at bounding box center [377, 324] width 212 height 25
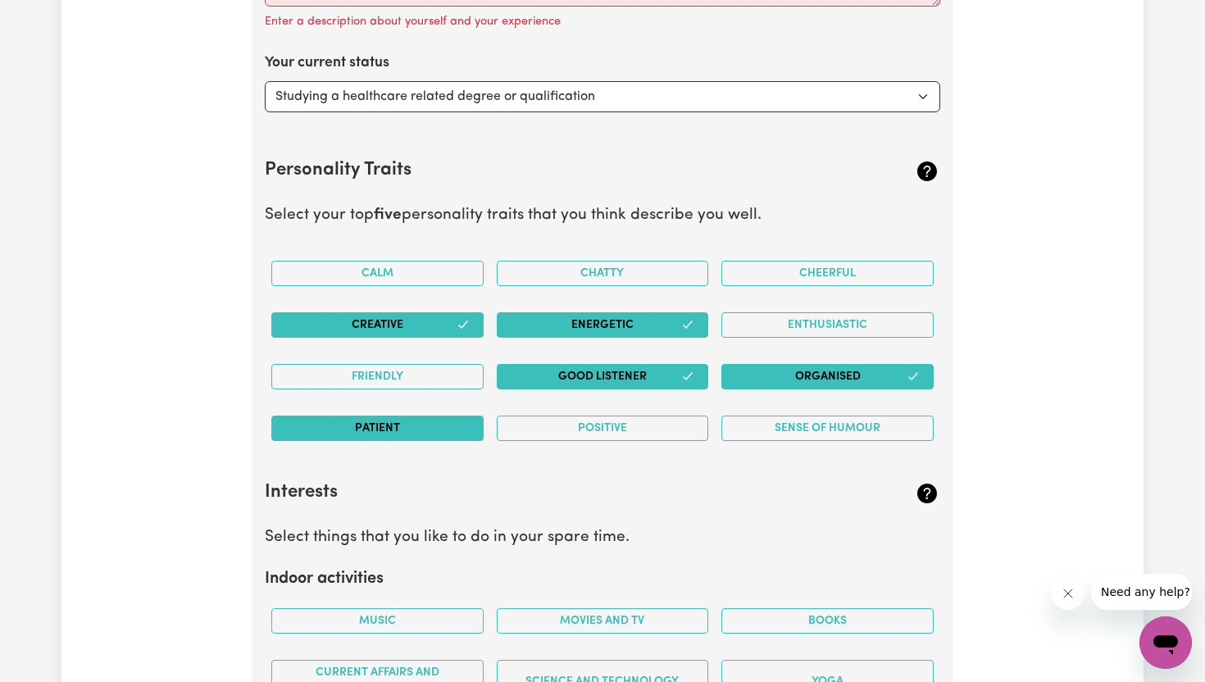
click at [433, 426] on button "Patient" at bounding box center [377, 428] width 212 height 25
click at [566, 277] on button "Chatty" at bounding box center [603, 273] width 212 height 25
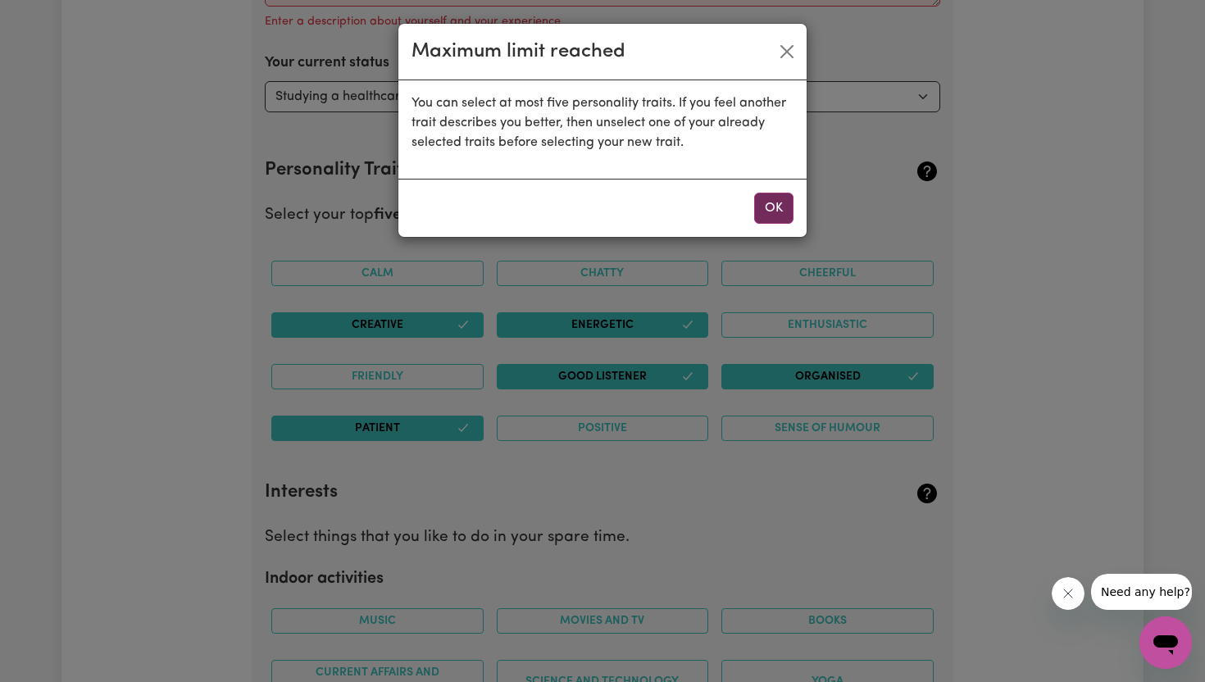
click at [772, 204] on button "OK" at bounding box center [773, 208] width 39 height 31
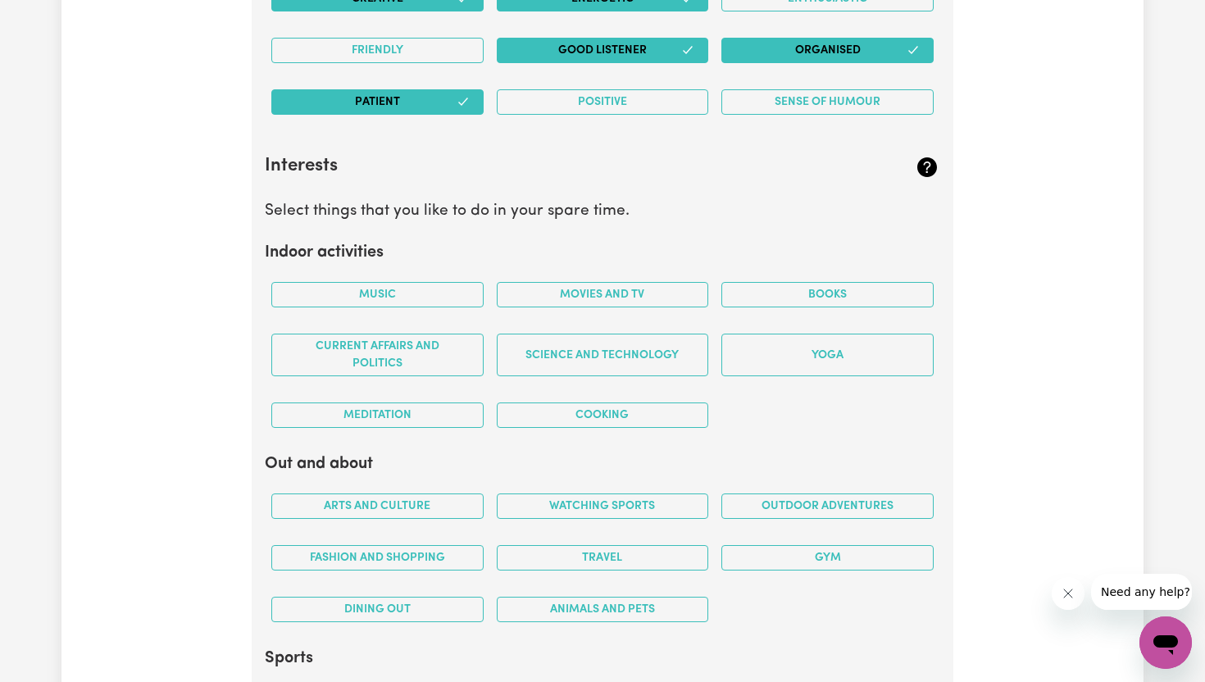
scroll to position [2815, 0]
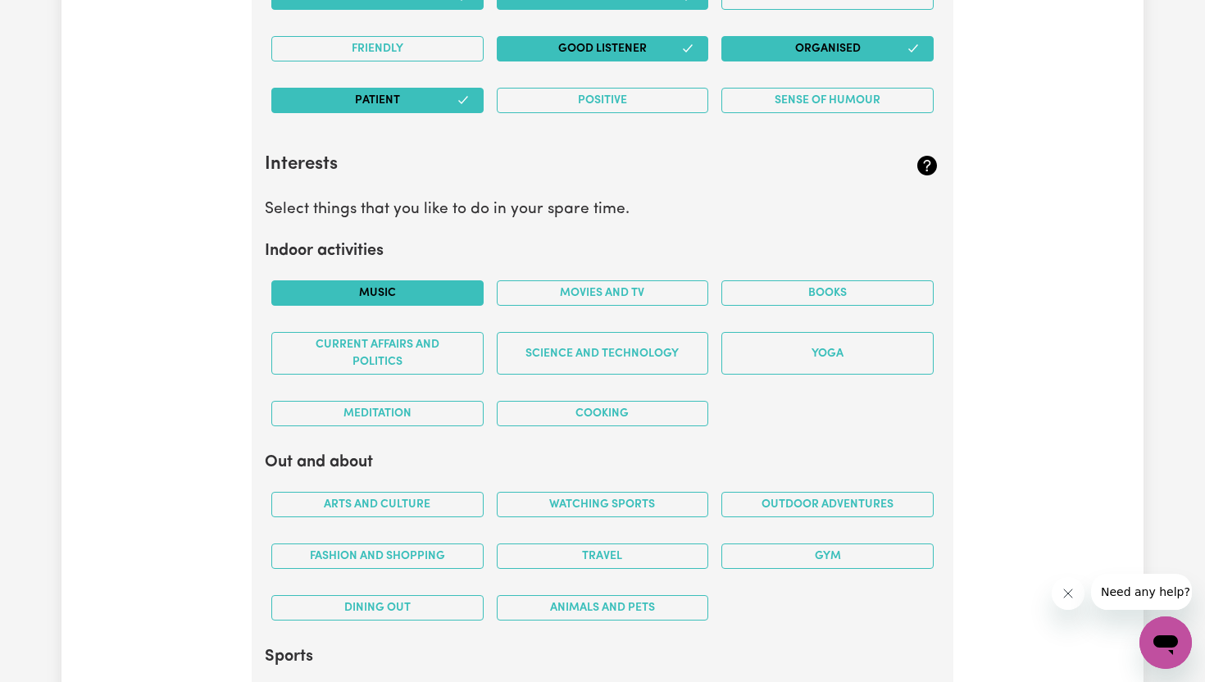
click at [434, 299] on button "Music" at bounding box center [377, 292] width 212 height 25
click at [589, 408] on button "Cooking" at bounding box center [603, 413] width 212 height 25
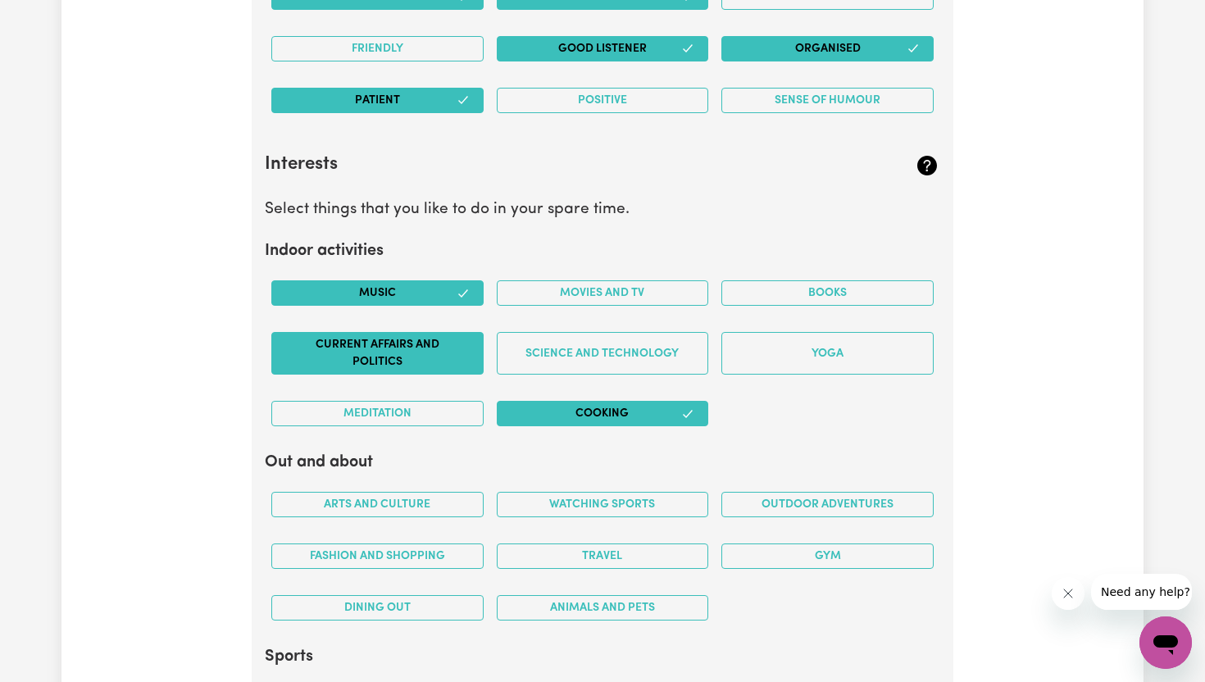
click at [383, 355] on button "Current Affairs and Politics" at bounding box center [377, 353] width 212 height 43
click at [616, 298] on button "Movies and TV" at bounding box center [603, 292] width 212 height 25
click at [847, 423] on div "Music Movies and TV Books Current Affairs and Politics Science and Technology Y…" at bounding box center [602, 353] width 675 height 172
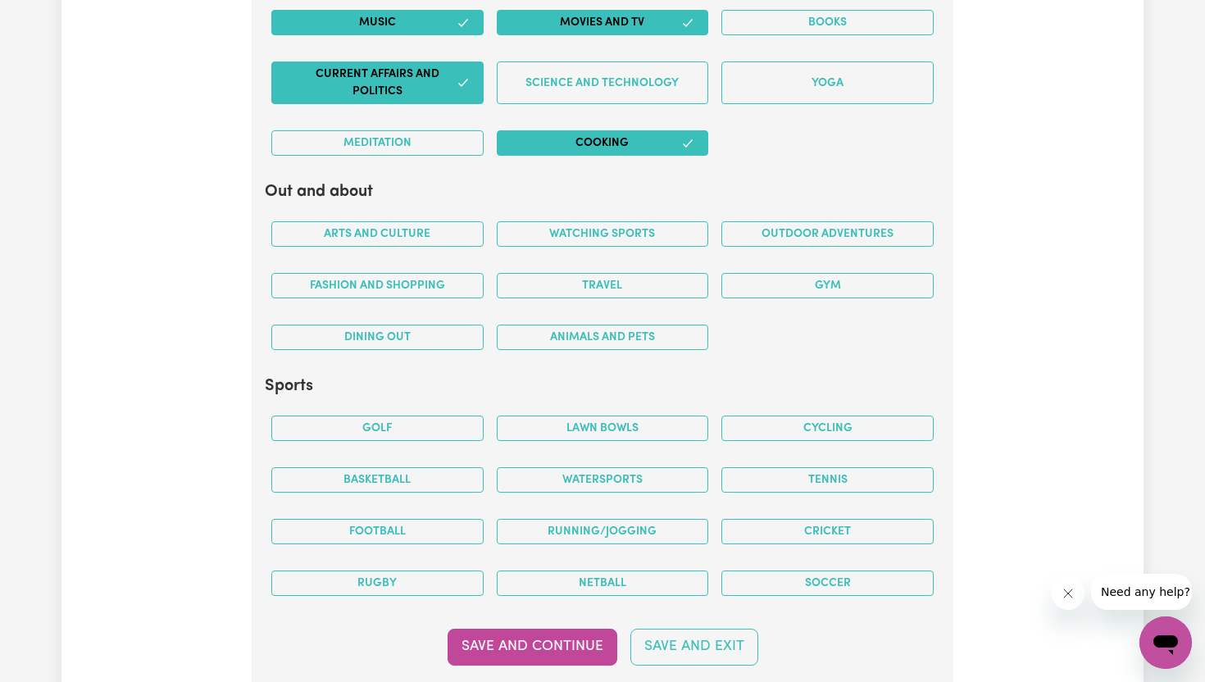
scroll to position [3110, 0]
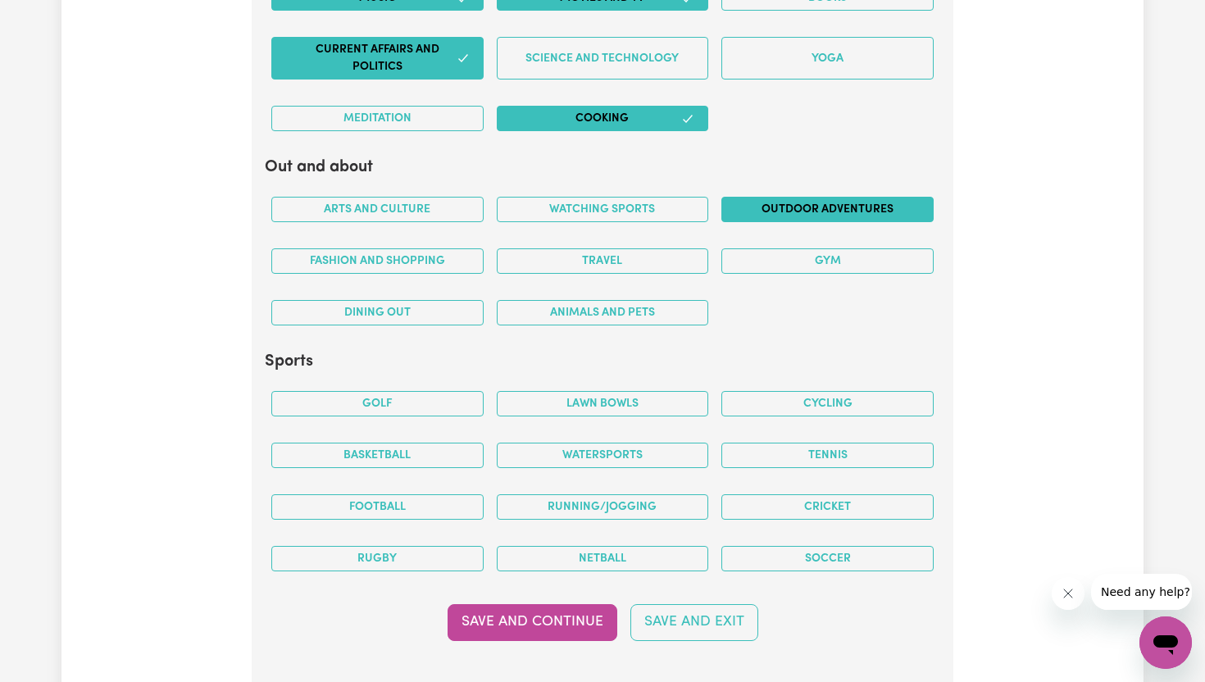
click at [765, 207] on button "Outdoor adventures" at bounding box center [827, 209] width 212 height 25
click at [787, 261] on button "Gym" at bounding box center [827, 260] width 212 height 25
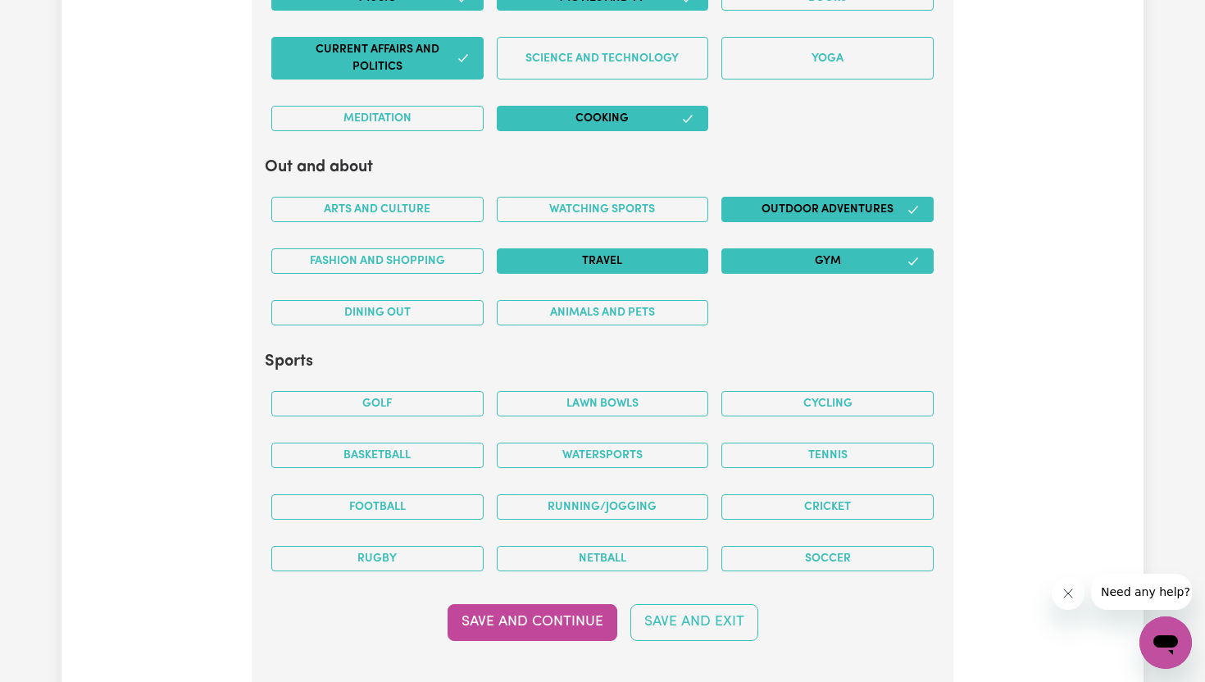
click at [644, 258] on button "Travel" at bounding box center [603, 260] width 212 height 25
click at [617, 209] on button "Watching sports" at bounding box center [603, 209] width 212 height 25
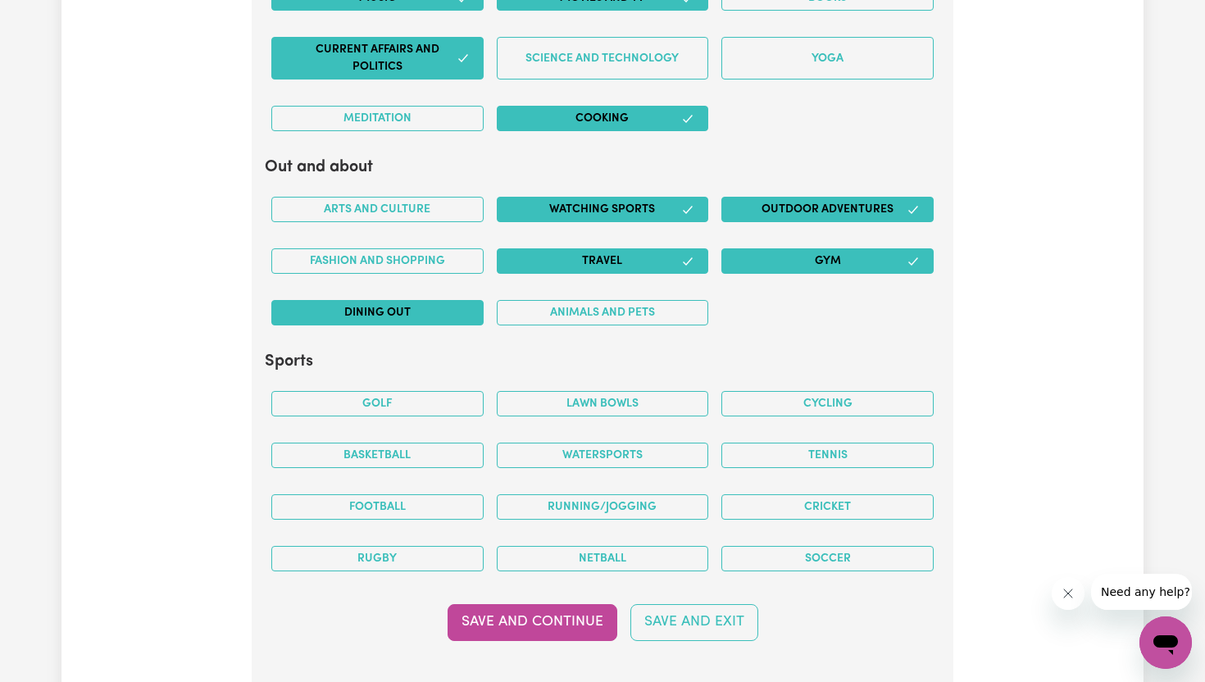
click at [410, 308] on button "Dining out" at bounding box center [377, 312] width 212 height 25
click at [754, 320] on div "Arts and Culture Watching sports Outdoor adventures Fashion and shopping Travel…" at bounding box center [602, 261] width 675 height 155
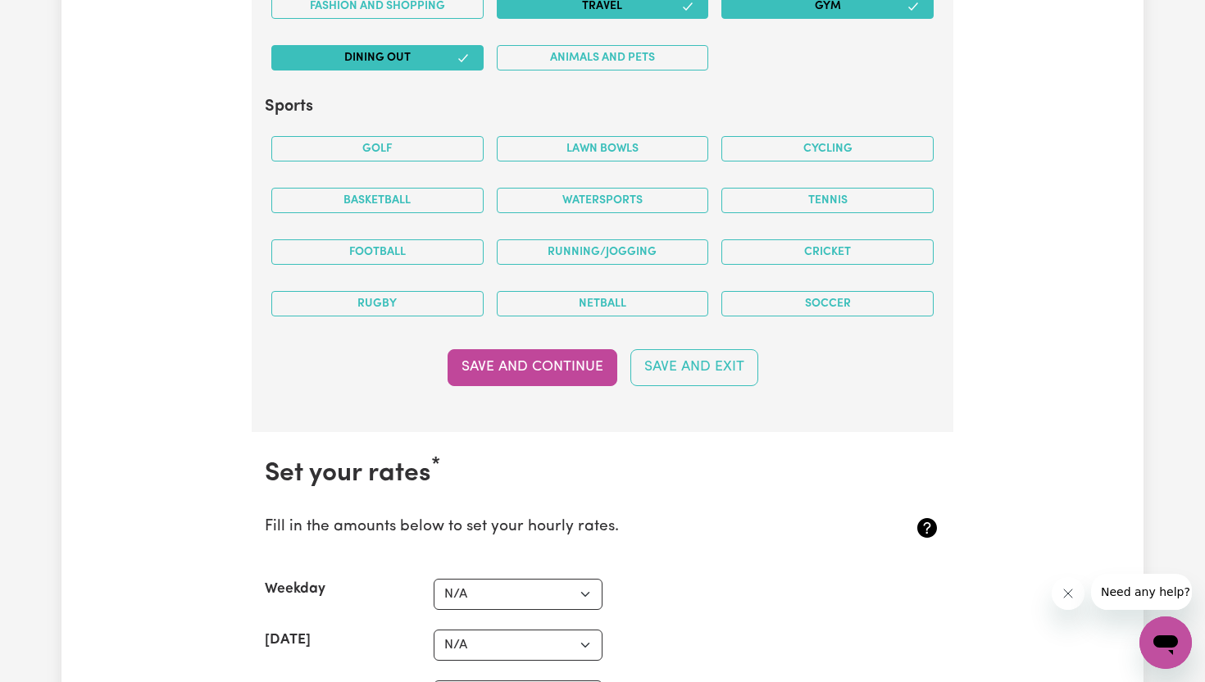
scroll to position [3373, 0]
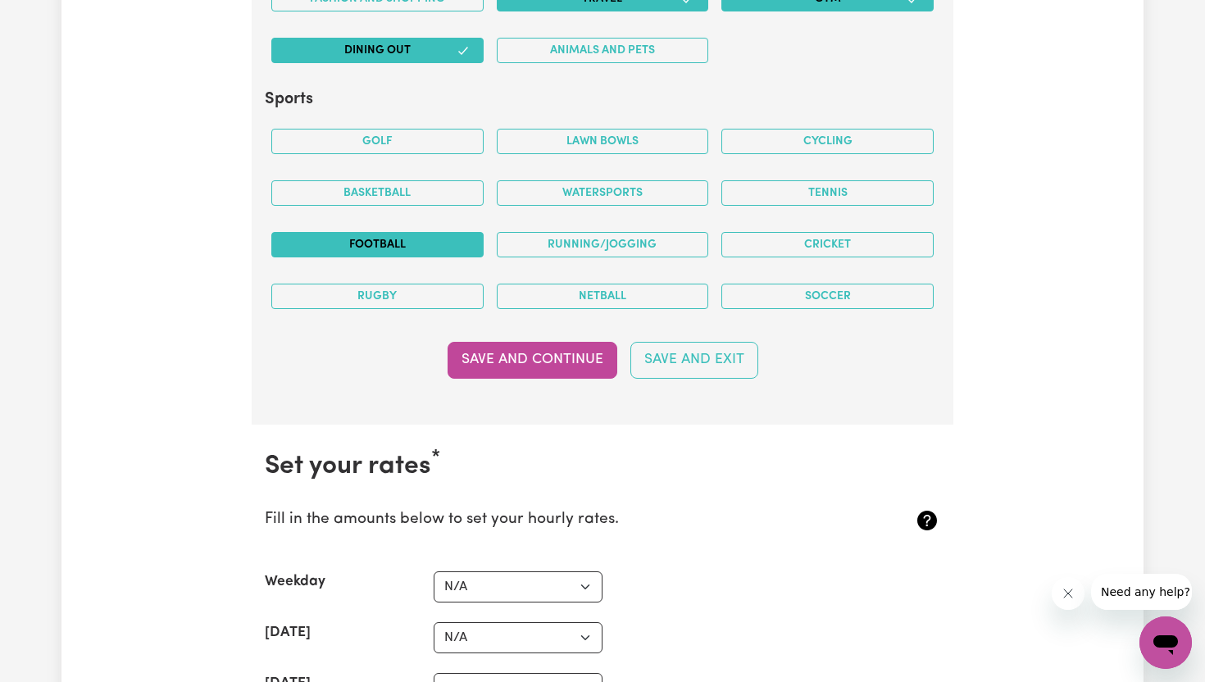
click at [398, 245] on button "Football" at bounding box center [377, 244] width 212 height 25
click at [784, 244] on button "Cricket" at bounding box center [827, 244] width 212 height 25
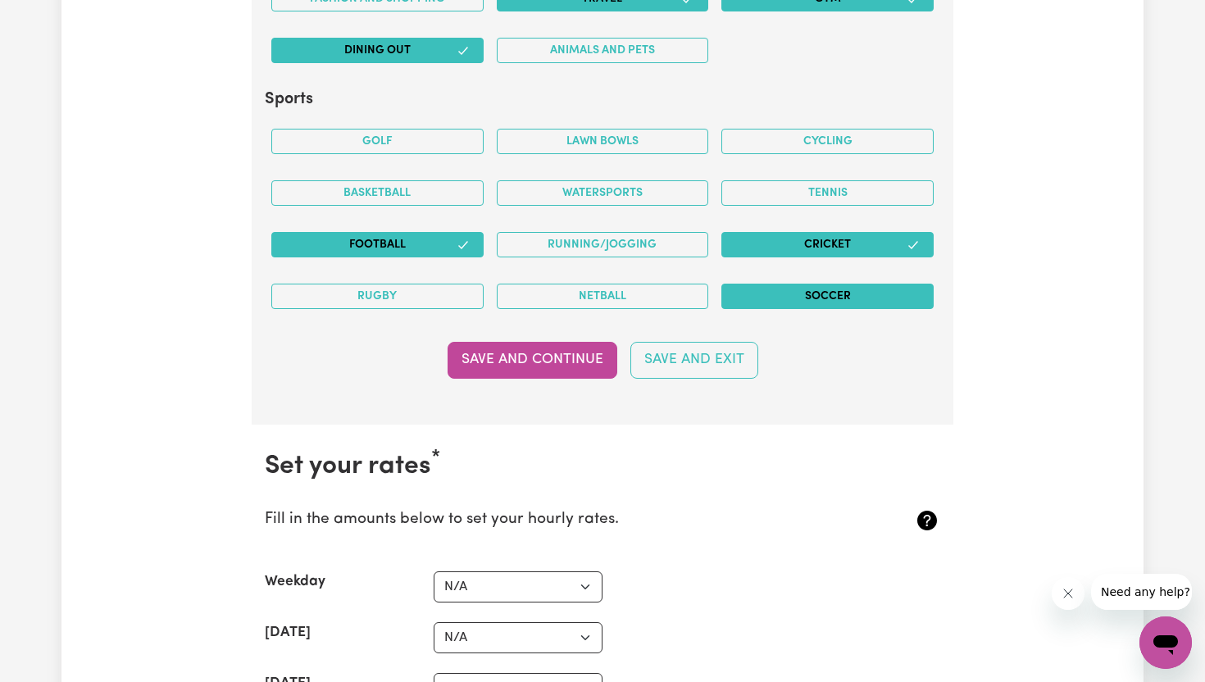
click at [817, 292] on button "Soccer" at bounding box center [827, 296] width 212 height 25
click at [555, 356] on button "Save and Continue" at bounding box center [532, 360] width 170 height 36
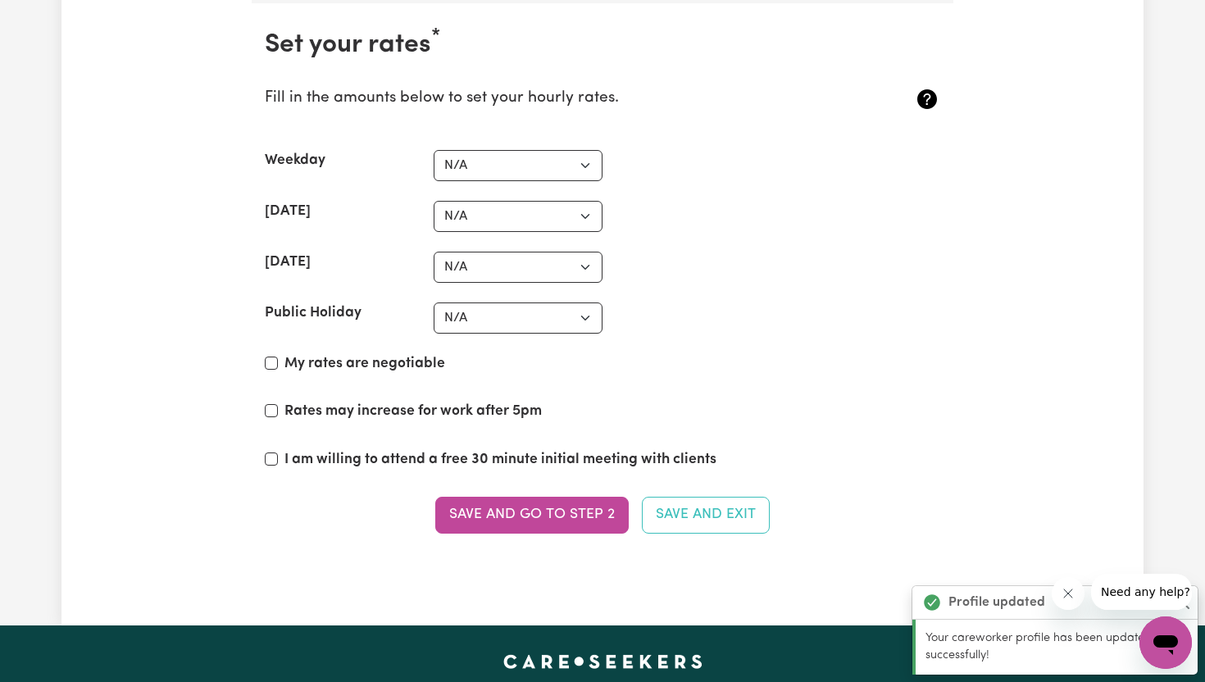
scroll to position [3797, 0]
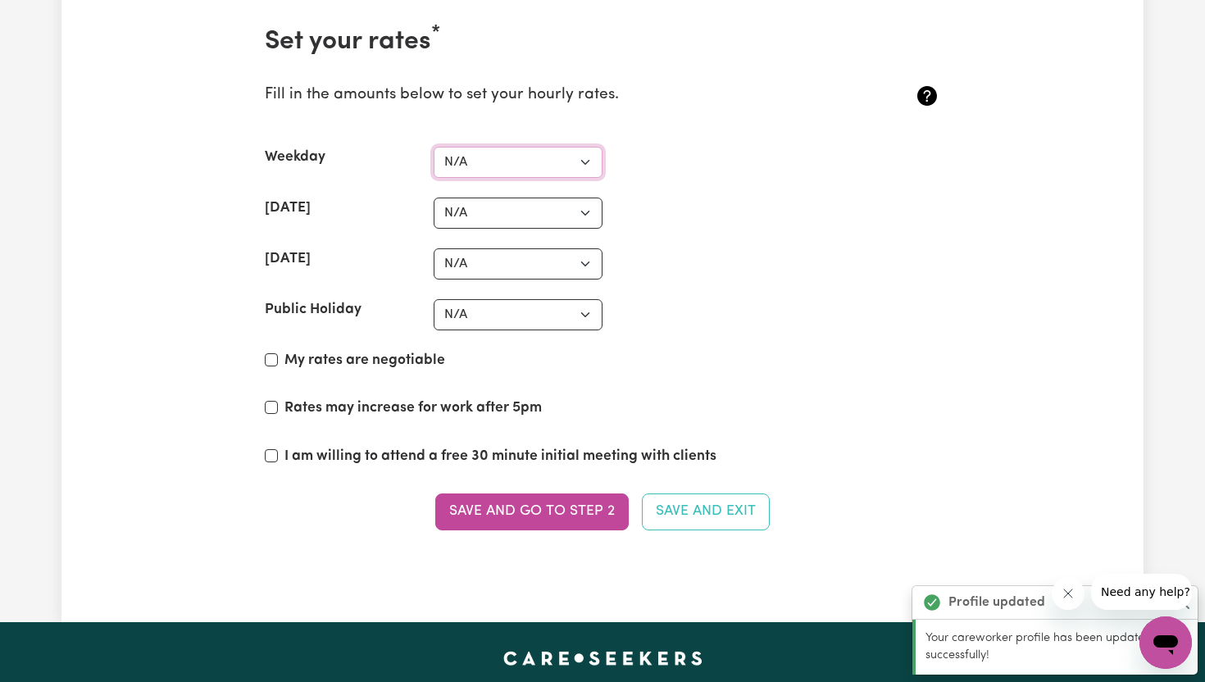
click at [585, 160] on select "N/A $37 $38 $39 $40 $41 $42 $43 $44 $45 $46 $47 $48 $49 $50 $51 $52 $53 $54 $55…" at bounding box center [518, 162] width 169 height 31
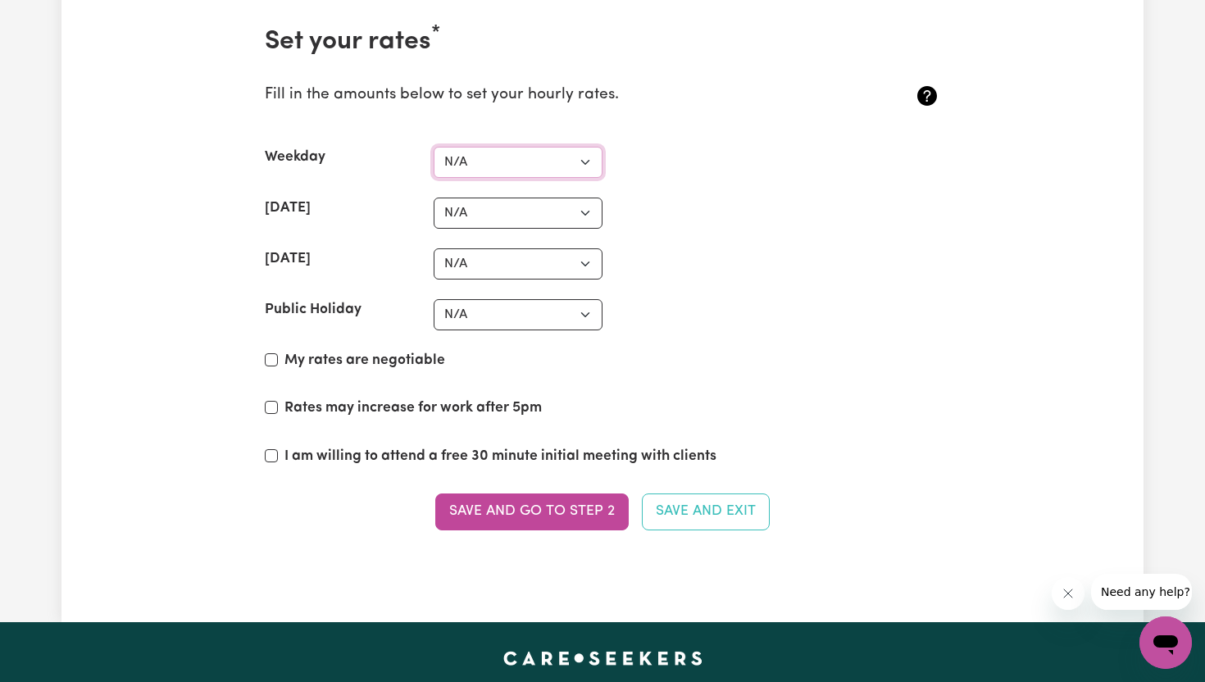
select select "55"
click at [587, 220] on select "N/A $37 $38 $39 $40 $41 $42 $43 $44 $45 $46 $47 $48 $49 $50 $51 $52 $53 $54 $55…" at bounding box center [518, 213] width 169 height 31
click at [580, 214] on select "N/A $37 $38 $39 $40 $41 $42 $43 $44 $45 $46 $47 $48 $49 $50 $51 $52 $53 $54 $55…" at bounding box center [518, 213] width 169 height 31
select select "80"
click at [584, 263] on select "N/A $37 $38 $39 $40 $41 $42 $43 $44 $45 $46 $47 $48 $49 $50 $51 $52 $53 $54 $55…" at bounding box center [518, 263] width 169 height 31
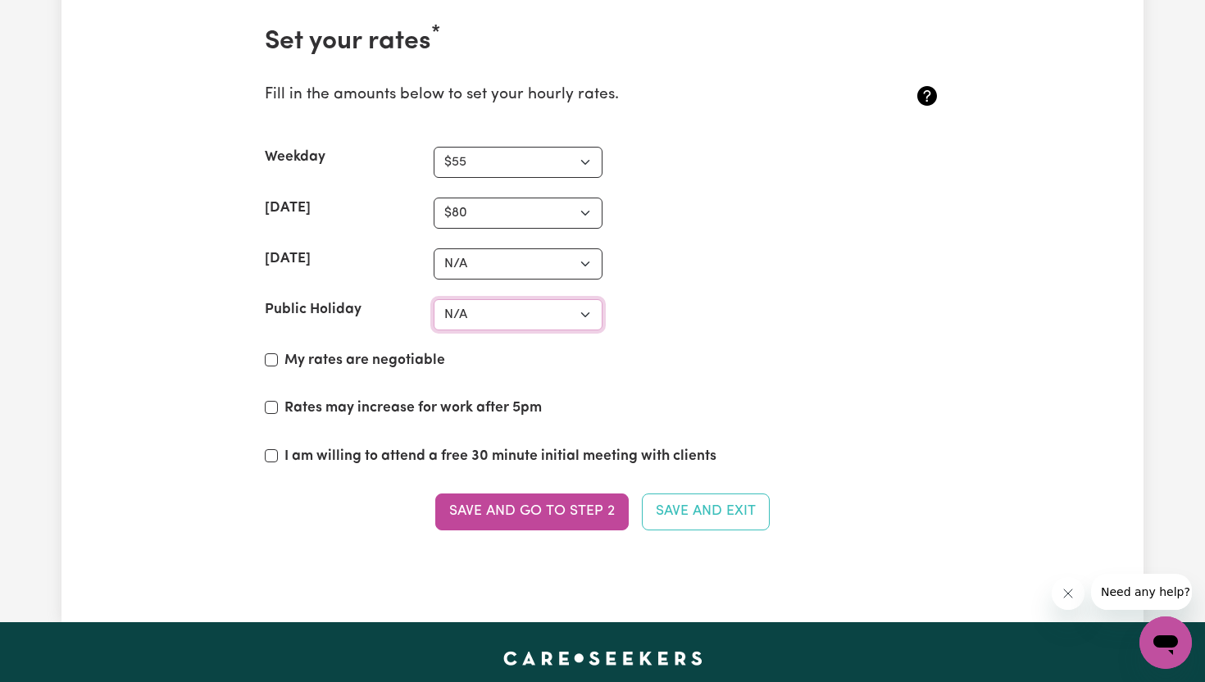
click at [581, 321] on select "N/A $37 $38 $39 $40 $41 $42 $43 $44 $45 $46 $47 $48 $49 $50 $51 $52 $53 $54 $55…" at bounding box center [518, 314] width 169 height 31
select select "110"
click at [270, 452] on input "I am willing to attend a free 30 minute initial meeting with clients" at bounding box center [271, 455] width 13 height 13
checkbox input "true"
click at [568, 517] on button "Save and go to Step 2" at bounding box center [531, 511] width 193 height 36
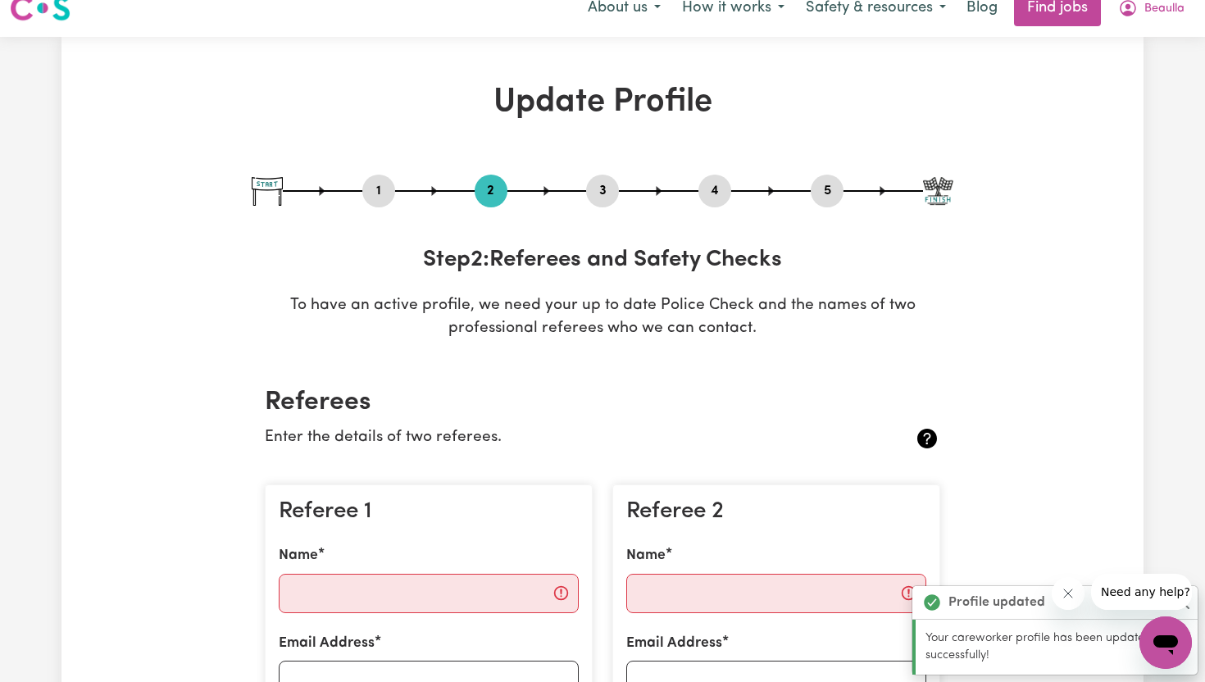
scroll to position [0, 0]
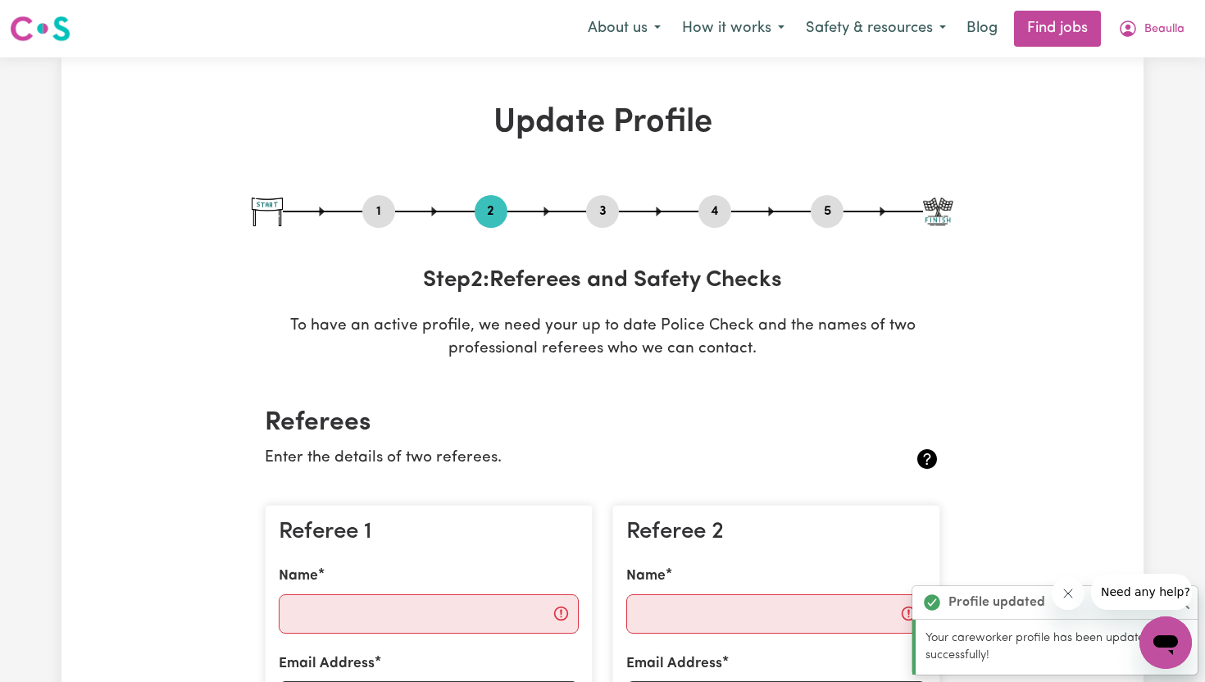
click at [773, 416] on h2 "Referees" at bounding box center [602, 422] width 675 height 31
